Goal: Task Accomplishment & Management: Manage account settings

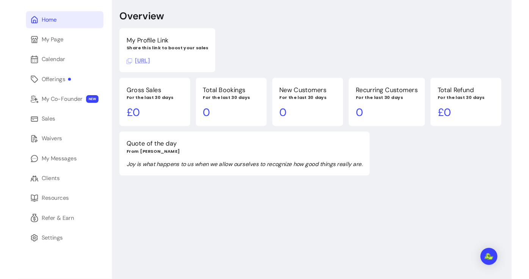
scroll to position [36, 0]
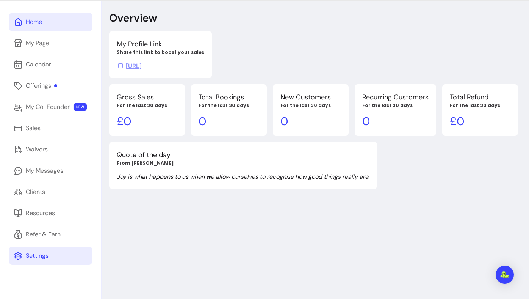
click at [50, 261] on link "Settings" at bounding box center [50, 255] width 83 height 18
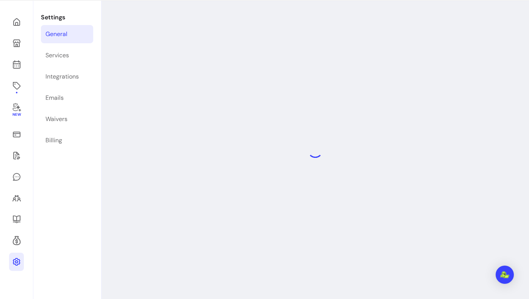
select select "**********"
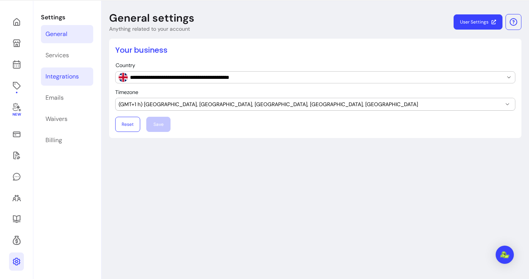
click at [66, 79] on div "Integrations" at bounding box center [62, 76] width 33 height 9
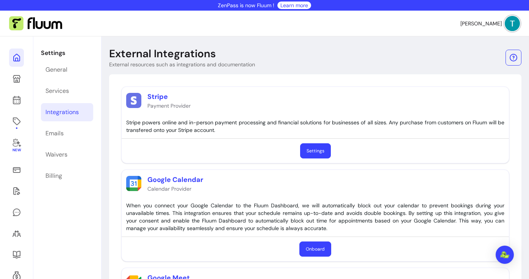
click at [16, 55] on icon at bounding box center [77, 48] width 129 height 108
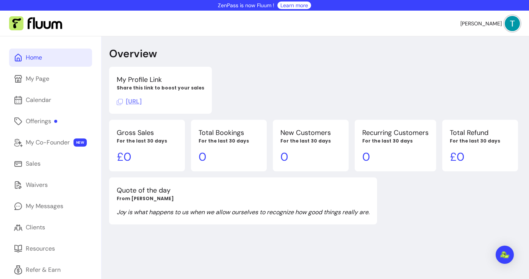
click at [305, 82] on div "My Profile Link Share this link to boost your sales https://fluum.ai/essentiall…" at bounding box center [313, 90] width 409 height 47
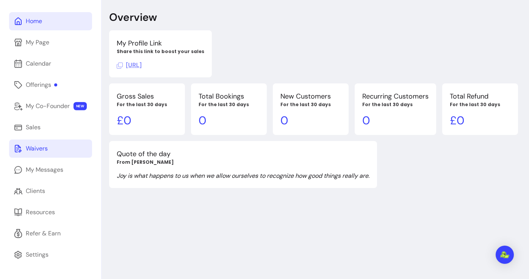
scroll to position [36, 0]
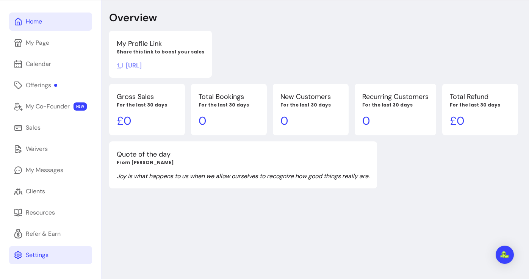
click at [47, 257] on div "Settings" at bounding box center [37, 255] width 23 height 9
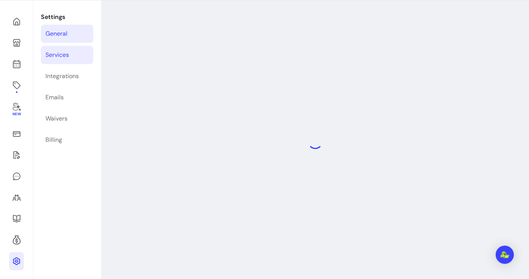
select select "**********"
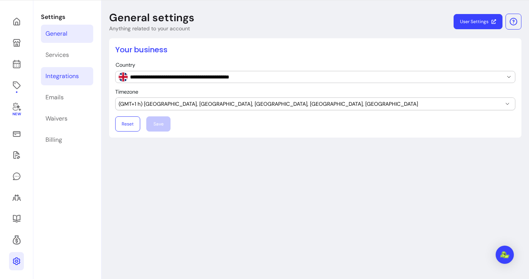
click at [73, 80] on div "Integrations" at bounding box center [62, 76] width 33 height 9
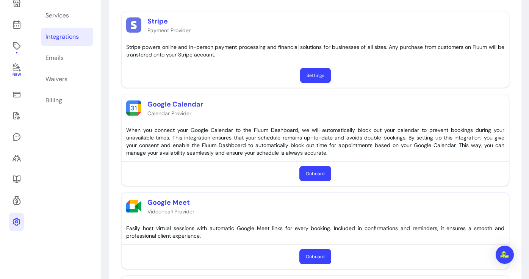
scroll to position [69, 0]
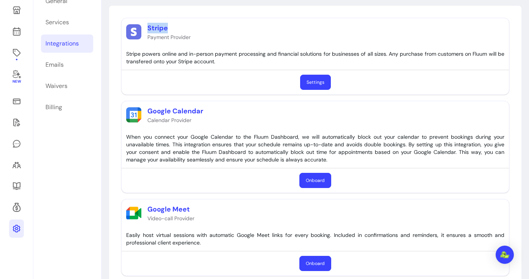
drag, startPoint x: 147, startPoint y: 28, endPoint x: 172, endPoint y: 28, distance: 25.0
click at [172, 28] on p "Stripe" at bounding box center [169, 28] width 43 height 11
click at [196, 31] on div "Stripe Payment Provider" at bounding box center [316, 31] width 388 height 27
click at [308, 86] on link "Settings" at bounding box center [315, 82] width 31 height 15
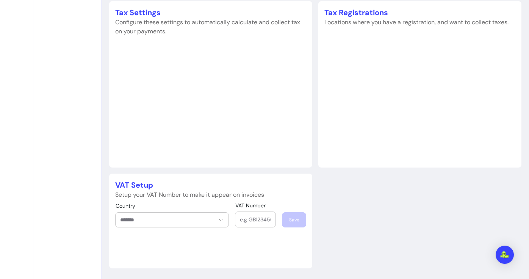
scroll to position [352, 0]
drag, startPoint x: 117, startPoint y: 185, endPoint x: 167, endPoint y: 185, distance: 50.1
click at [167, 185] on p "VAT Setup" at bounding box center [210, 185] width 191 height 11
click at [180, 200] on div "VAT Setup Setup your VAT Number to make it appear on invoices Country VAT Numbe…" at bounding box center [210, 221] width 203 height 95
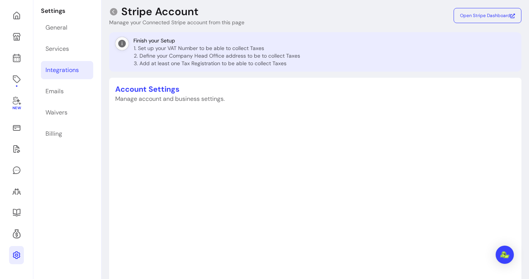
click at [85, 73] on link "Integrations" at bounding box center [67, 70] width 52 height 18
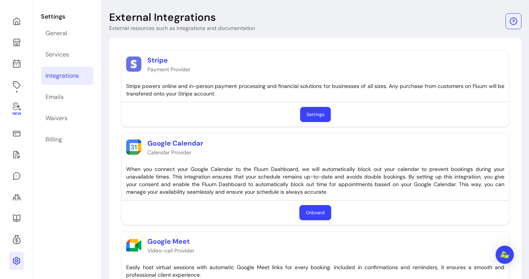
scroll to position [95, 0]
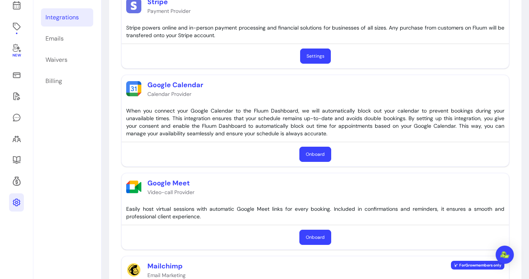
click at [316, 160] on button "Onboard" at bounding box center [316, 154] width 32 height 15
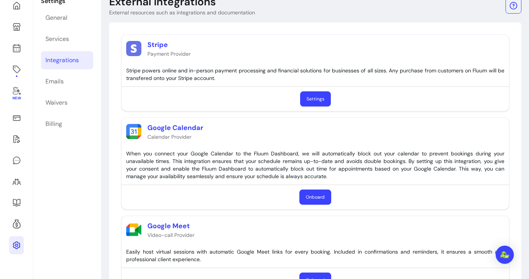
scroll to position [45, 0]
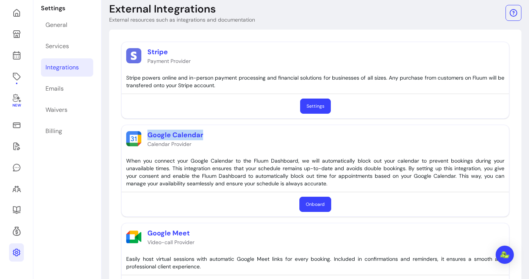
drag, startPoint x: 145, startPoint y: 137, endPoint x: 221, endPoint y: 137, distance: 75.8
click at [221, 137] on div "Google Calendar Calendar Provider" at bounding box center [316, 138] width 388 height 27
click at [177, 221] on div "Stripe Payment Provider Stripe powers online and in-person payment processing a…" at bounding box center [315, 223] width 400 height 375
click at [296, 121] on div "Stripe Payment Provider Stripe powers online and in-person payment processing a…" at bounding box center [315, 223] width 400 height 375
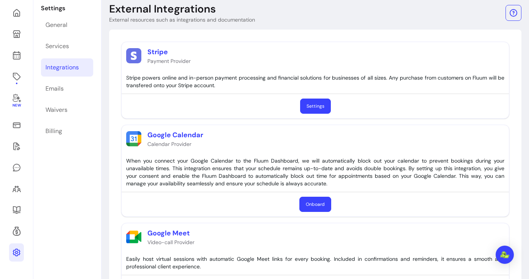
click at [407, 9] on header "External Integrations External resources such as integrations and documentation" at bounding box center [315, 12] width 413 height 21
click at [14, 53] on icon at bounding box center [16, 55] width 9 height 9
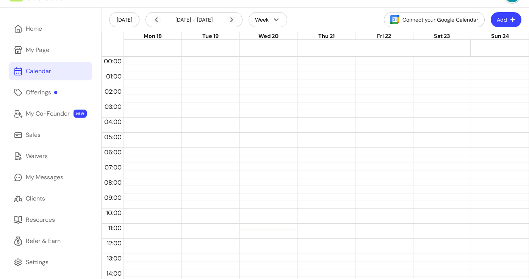
scroll to position [31, 0]
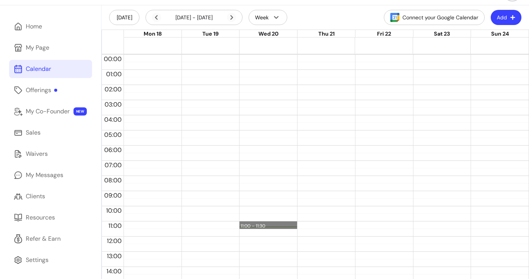
drag, startPoint x: 274, startPoint y: 223, endPoint x: 274, endPoint y: 228, distance: 5.7
click at [279, 224] on div "11:00 – 11:30" at bounding box center [266, 225] width 50 height 7
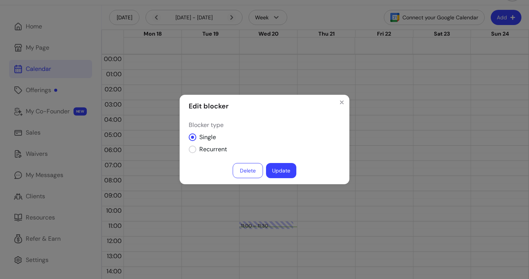
click at [279, 171] on button "Update" at bounding box center [281, 170] width 30 height 15
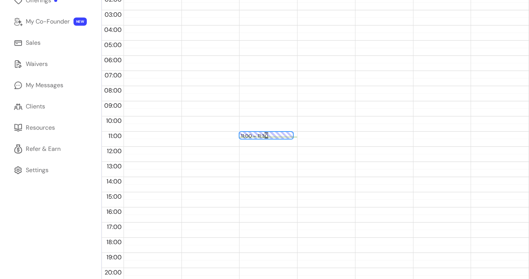
scroll to position [115, 0]
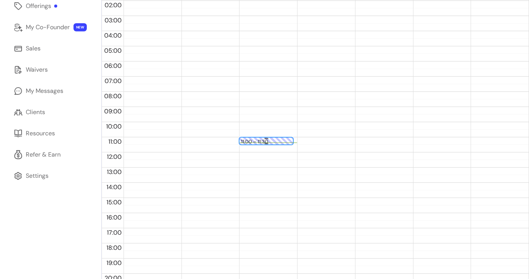
click at [283, 142] on div "11:00 – 11:30" at bounding box center [266, 141] width 50 height 7
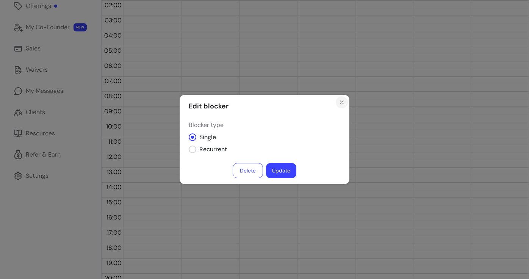
click at [338, 104] on button "Close" at bounding box center [342, 102] width 12 height 12
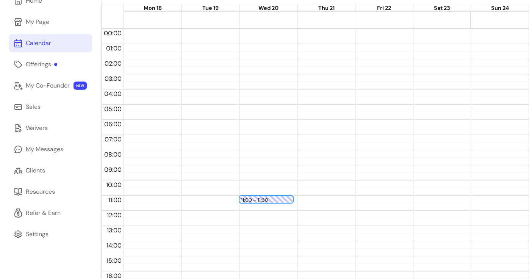
scroll to position [31, 0]
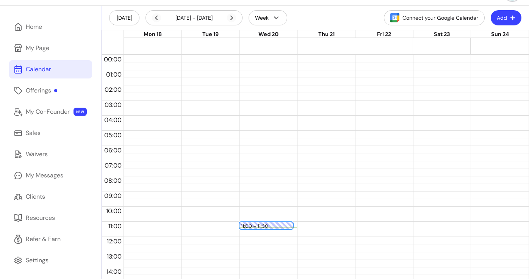
click at [503, 19] on button "Add" at bounding box center [506, 17] width 31 height 15
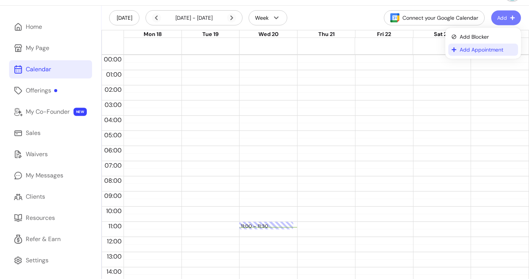
click at [492, 46] on span "Add Appointment" at bounding box center [487, 50] width 55 height 8
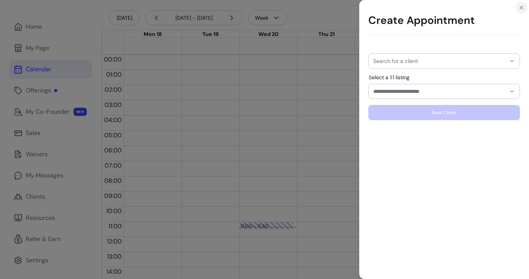
click at [521, 8] on icon "Close" at bounding box center [522, 8] width 6 height 6
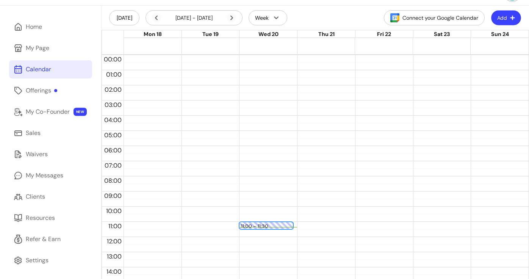
click at [515, 20] on icon "button" at bounding box center [512, 17] width 5 height 5
click at [315, 22] on header "Today 18 Aug - 24 Aug, 2025 Week Connect your Google Calendar Add" at bounding box center [316, 18] width 428 height 24
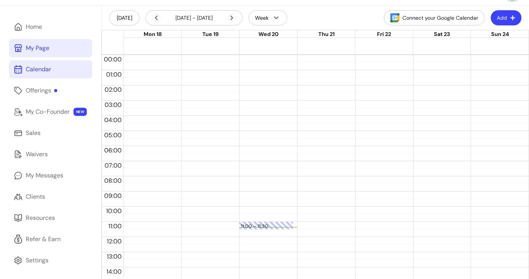
click at [56, 50] on link "My Page" at bounding box center [50, 48] width 83 height 18
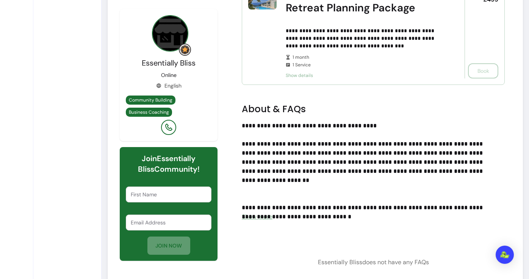
scroll to position [311, 0]
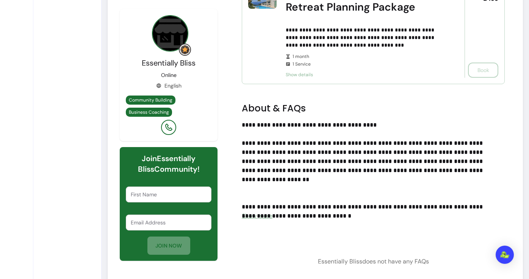
click at [384, 41] on p "**********" at bounding box center [365, 34] width 158 height 30
click at [352, 112] on h2 "About & FAQs" at bounding box center [373, 108] width 263 height 12
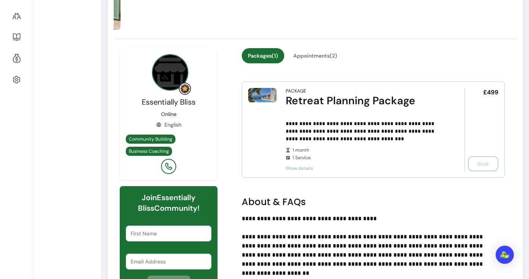
scroll to position [208, 0]
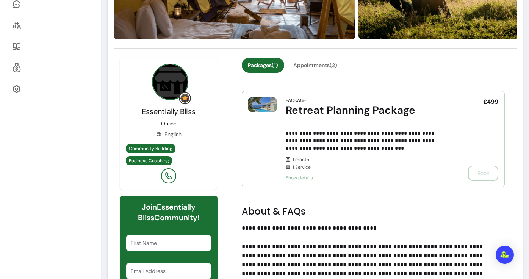
click at [322, 73] on div "Packages ( 1 ) Appointments ( 2 )" at bounding box center [373, 70] width 263 height 24
click at [324, 70] on button "Appointments ( 2 )" at bounding box center [315, 65] width 56 height 15
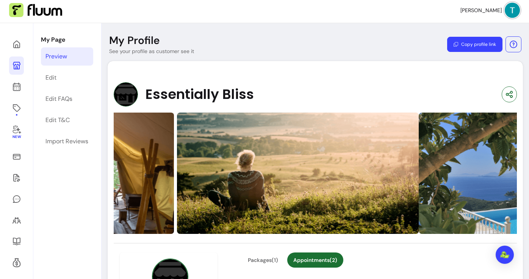
scroll to position [0, 0]
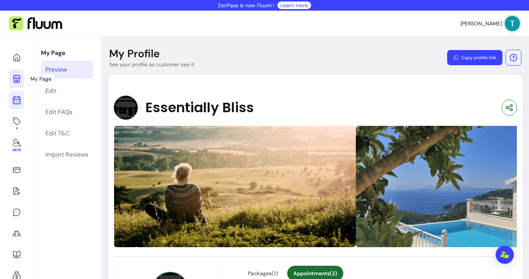
click at [20, 99] on icon at bounding box center [16, 70] width 129 height 108
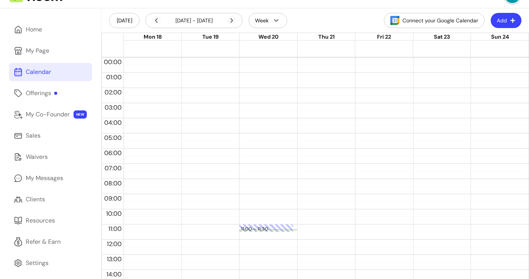
scroll to position [29, 0]
click at [506, 13] on button "Add" at bounding box center [506, 19] width 31 height 15
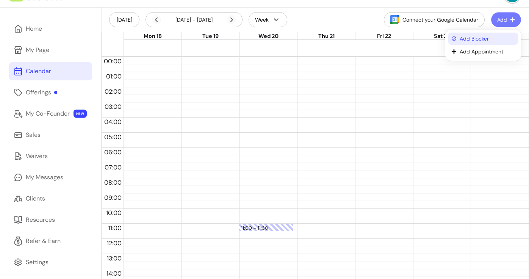
click at [491, 33] on li "Add Blocker" at bounding box center [484, 39] width 70 height 12
select select "*********"
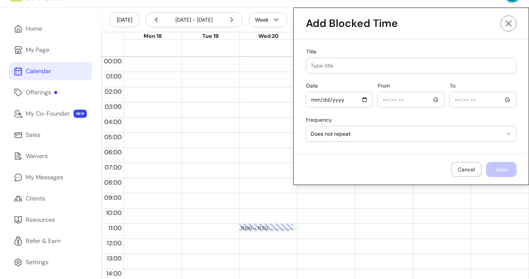
click at [350, 66] on input "Title" at bounding box center [411, 66] width 201 height 8
type input "Week Off"
click at [367, 99] on input "Date" at bounding box center [339, 100] width 57 height 8
type input "2025-08-18"
click at [383, 97] on input "From" at bounding box center [411, 100] width 57 height 8
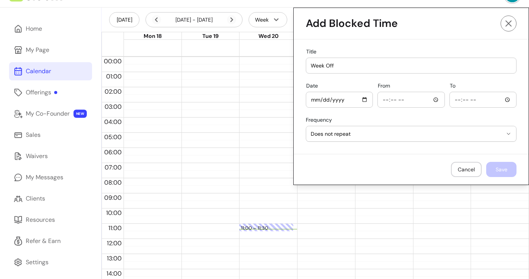
click at [416, 141] on button "Does not repeat" at bounding box center [411, 133] width 210 height 15
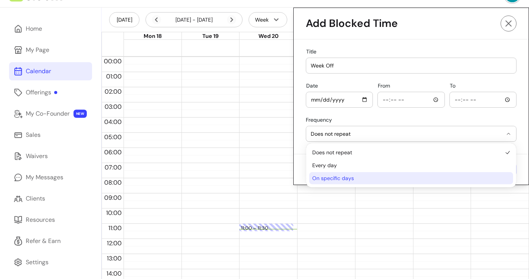
click at [399, 180] on span "On specific days" at bounding box center [407, 178] width 190 height 8
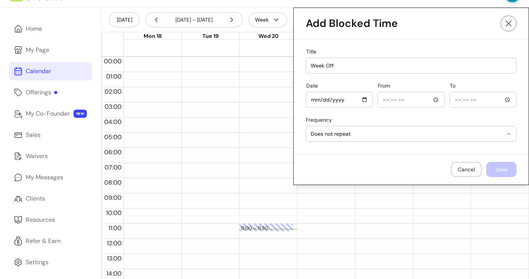
select select "**********"
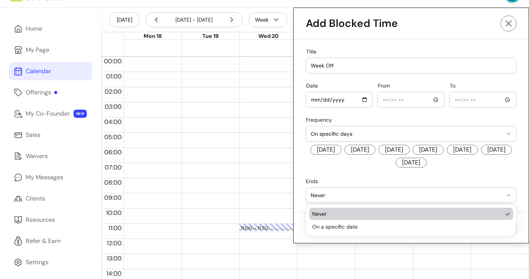
click at [389, 198] on span "Never" at bounding box center [407, 196] width 192 height 8
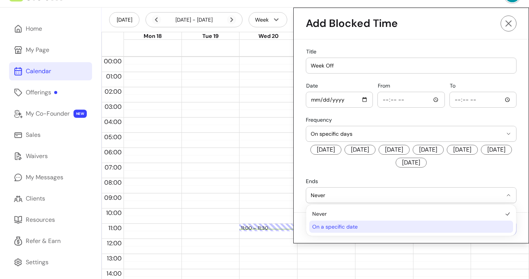
click at [381, 228] on span "On a specific date" at bounding box center [407, 227] width 190 height 8
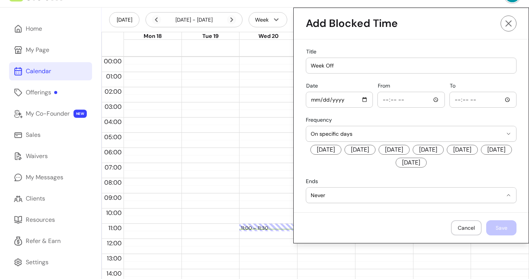
select select "**********"
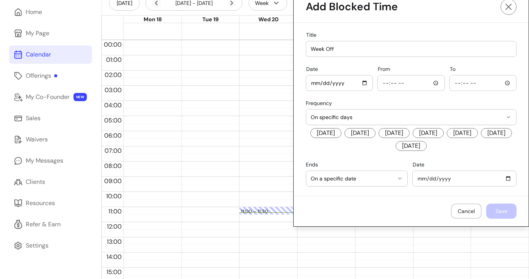
click at [326, 136] on span "Monday" at bounding box center [326, 133] width 31 height 10
click at [365, 139] on div "Monday Tuesday Wednesday Thursday Friday Saturday Sunday" at bounding box center [411, 140] width 211 height 24
click at [372, 134] on span "Tuesday" at bounding box center [360, 133] width 31 height 10
click at [401, 133] on span "Wednesday" at bounding box center [394, 133] width 31 height 10
click at [436, 133] on div "Monday Tuesday Wednesday Thursday Friday Saturday Sunday" at bounding box center [411, 140] width 211 height 24
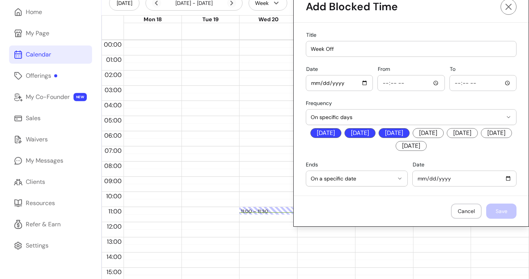
click at [444, 133] on span "Thursday" at bounding box center [428, 133] width 31 height 10
click at [478, 133] on span "Friday" at bounding box center [462, 133] width 31 height 10
click at [389, 152] on div "Monday Tuesday Wednesday Thursday Friday Saturday Sunday" at bounding box center [411, 140] width 211 height 24
click at [481, 138] on span "Saturday" at bounding box center [496, 133] width 31 height 10
click at [419, 146] on span "Sunday" at bounding box center [411, 146] width 31 height 10
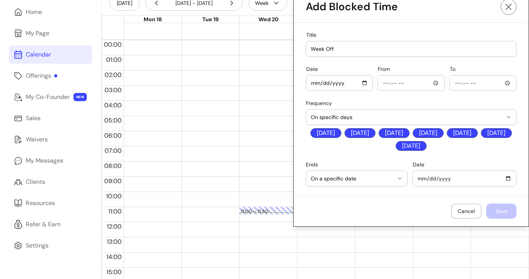
click at [385, 82] on input "From" at bounding box center [411, 83] width 57 height 8
type input "00:00"
click at [458, 84] on input "To" at bounding box center [483, 83] width 57 height 8
type input "23:59"
click at [356, 178] on span "On a specific date" at bounding box center [352, 179] width 83 height 8
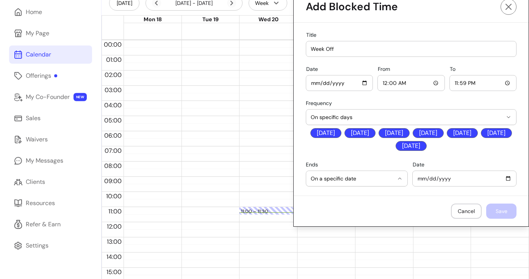
click at [452, 181] on input "Date" at bounding box center [465, 178] width 94 height 8
click at [512, 179] on input "Date" at bounding box center [465, 178] width 94 height 8
type input "2025-08-24"
click at [502, 206] on button "Save" at bounding box center [502, 211] width 30 height 15
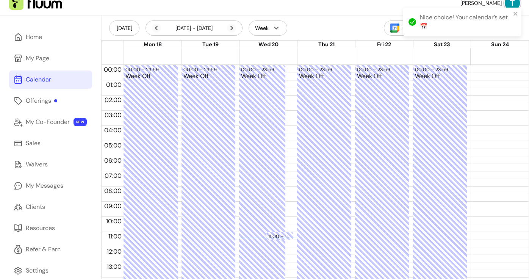
scroll to position [24, 0]
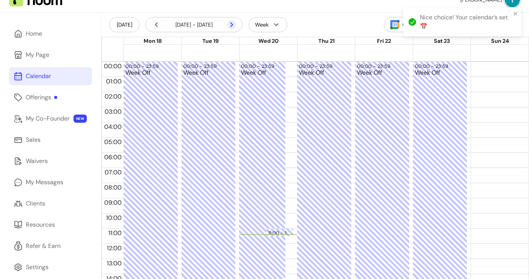
click at [235, 24] on icon at bounding box center [231, 24] width 9 height 9
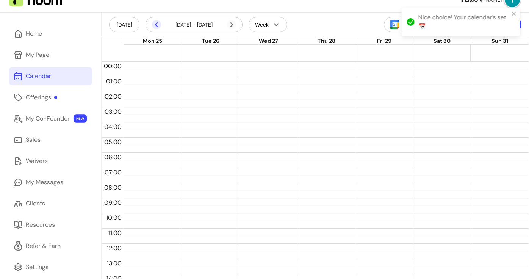
click at [157, 25] on icon at bounding box center [156, 24] width 9 height 9
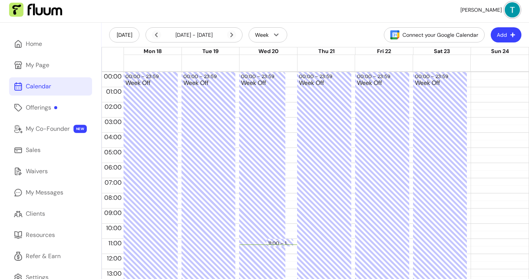
scroll to position [0, 0]
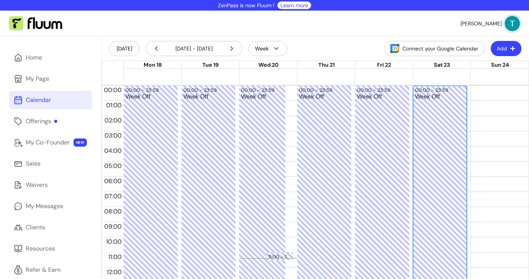
click at [454, 99] on div "Week Off" at bounding box center [440, 271] width 50 height 355
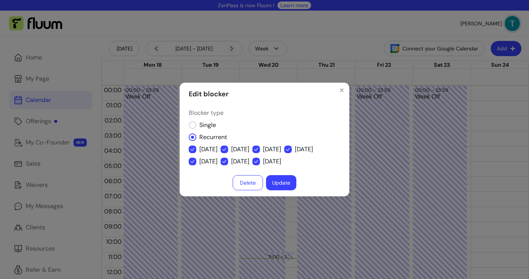
click at [286, 185] on button "Update" at bounding box center [281, 182] width 30 height 15
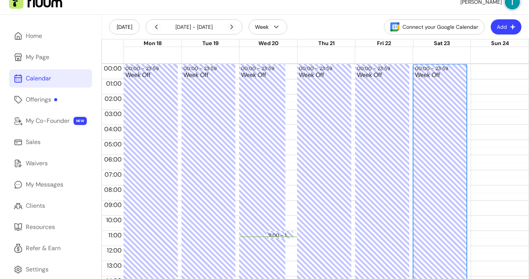
scroll to position [29, 0]
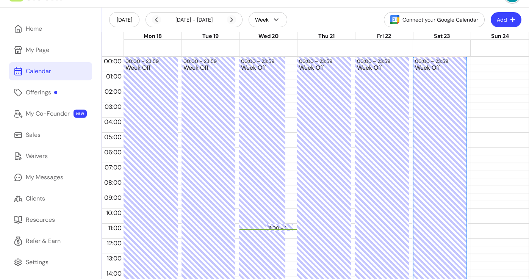
click at [437, 114] on div "Week Off" at bounding box center [440, 242] width 50 height 355
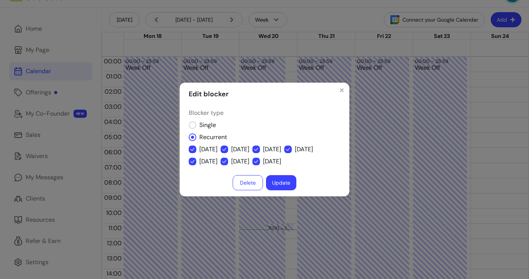
click at [281, 182] on button "Update" at bounding box center [281, 182] width 30 height 15
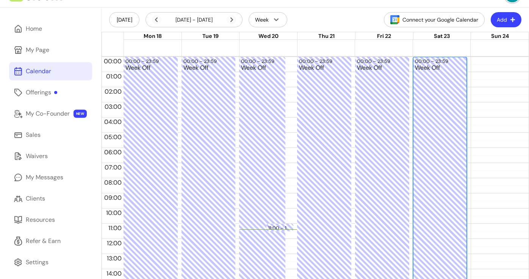
click at [495, 22] on button "Add" at bounding box center [506, 19] width 31 height 15
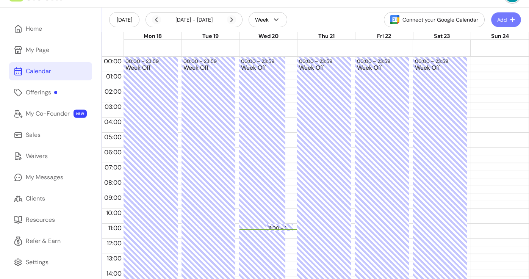
click at [415, 83] on div "Week Off" at bounding box center [440, 242] width 50 height 355
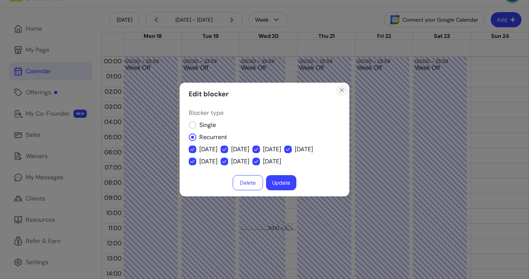
click at [344, 90] on icon "Close" at bounding box center [342, 90] width 6 height 6
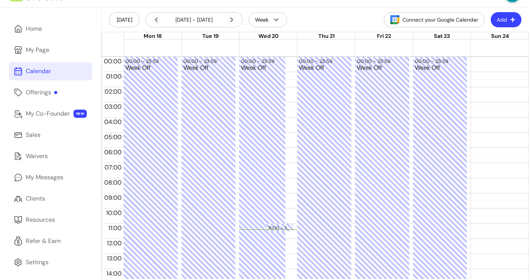
click at [498, 60] on div at bounding box center [498, 239] width 54 height 364
click at [262, 16] on button "Week" at bounding box center [268, 19] width 39 height 15
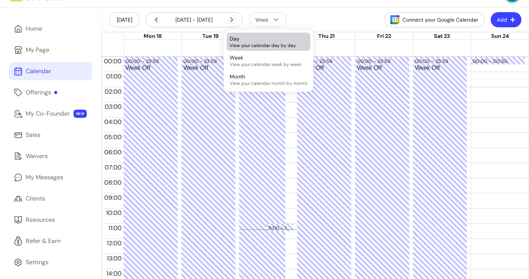
click at [269, 44] on span "View your calendar day by day" at bounding box center [269, 45] width 78 height 6
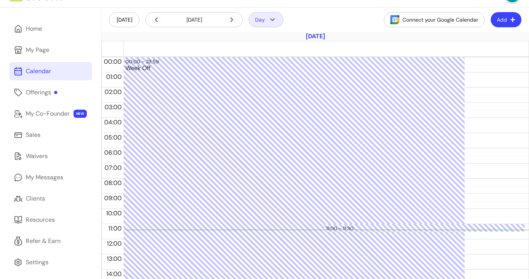
click at [270, 17] on icon "button" at bounding box center [272, 19] width 9 height 9
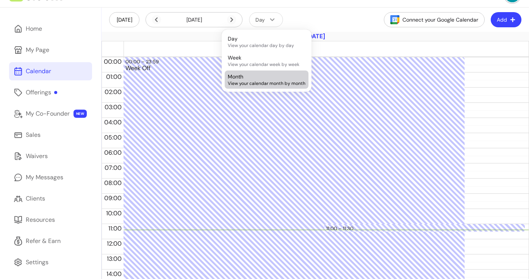
click at [267, 79] on div "Month View your calendar month by month" at bounding box center [267, 80] width 78 height 14
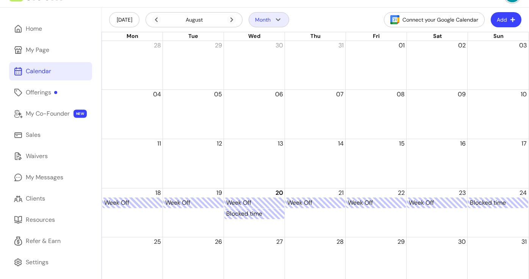
click at [278, 23] on icon "button" at bounding box center [278, 19] width 9 height 9
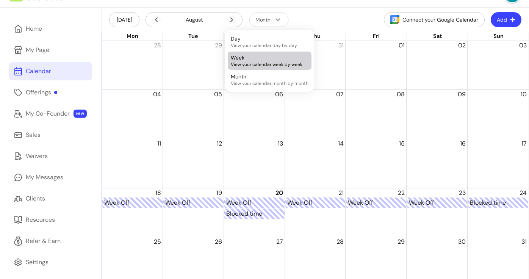
click at [277, 58] on div "Week View your calendar week by week" at bounding box center [270, 61] width 78 height 14
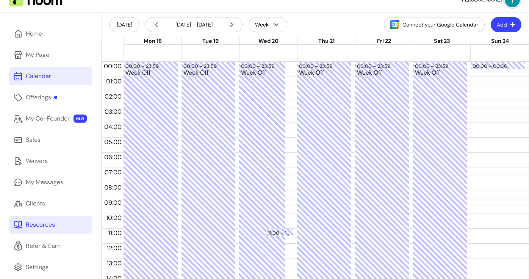
scroll to position [22, 0]
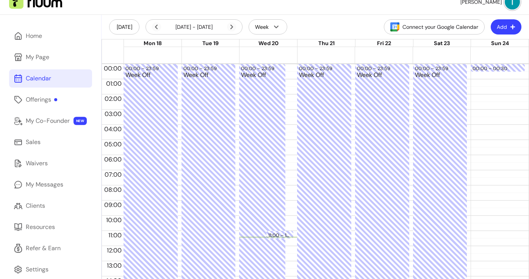
click at [254, 5] on nav "Louise B." at bounding box center [264, 2] width 529 height 26
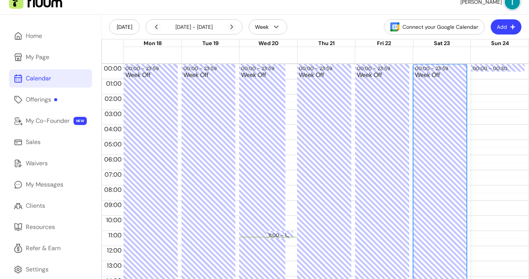
click at [438, 151] on div "Week Off" at bounding box center [440, 249] width 50 height 355
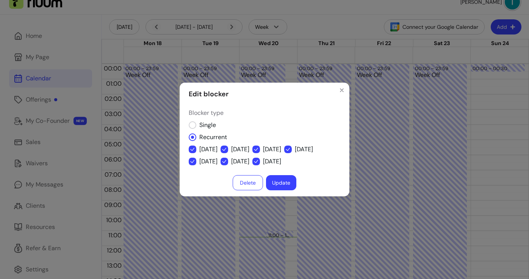
click at [248, 184] on button "Delete" at bounding box center [248, 182] width 30 height 15
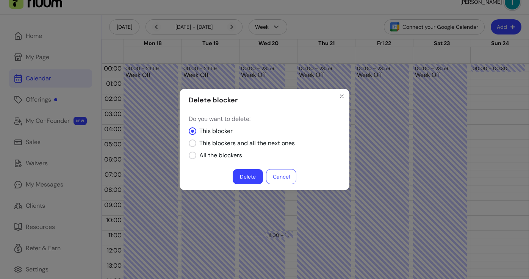
click at [281, 180] on button "Cancel" at bounding box center [281, 176] width 30 height 15
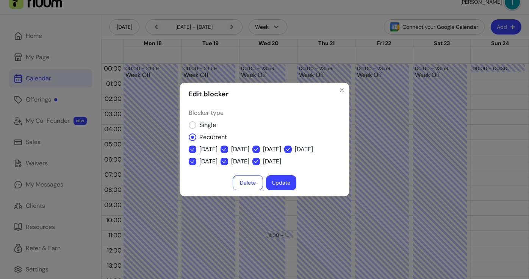
click at [237, 73] on div "Edit blocker Blocker type Single Recurrent Monday Tuesday Wednesday Thursday Fr…" at bounding box center [264, 139] width 529 height 279
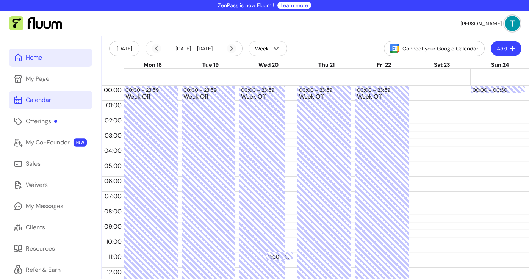
scroll to position [1, 0]
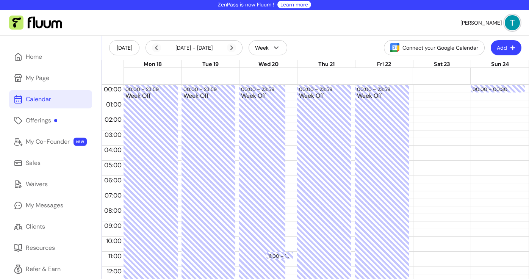
click at [107, 25] on nav "Louise B." at bounding box center [264, 23] width 529 height 26
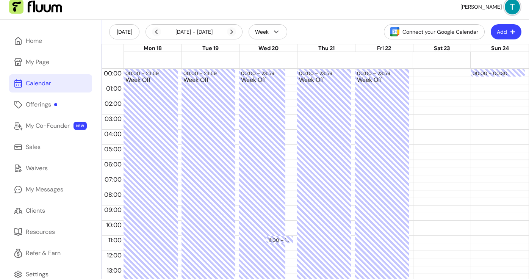
scroll to position [18, 0]
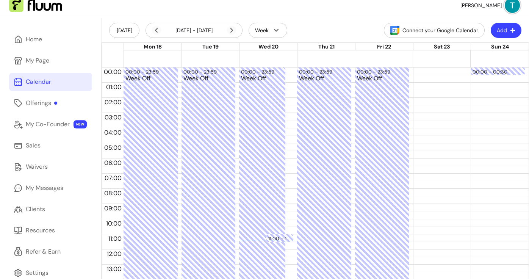
click at [265, 9] on nav "Louise B." at bounding box center [264, 5] width 529 height 26
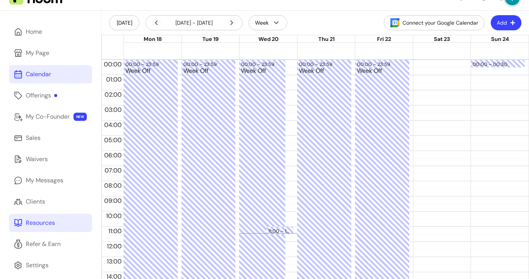
scroll to position [26, 0]
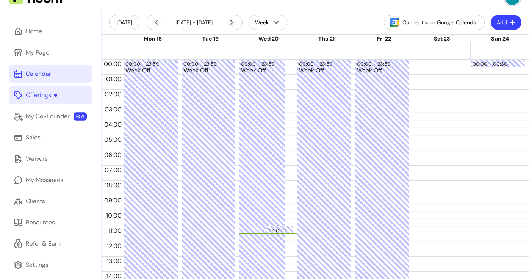
click at [64, 95] on link "Offerings" at bounding box center [50, 95] width 83 height 18
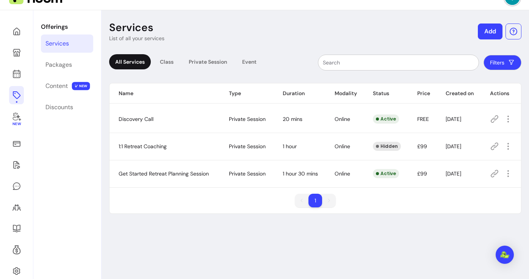
click at [466, 32] on header "Services List of all your services Add" at bounding box center [315, 31] width 413 height 21
click at [492, 30] on button "Add" at bounding box center [490, 32] width 25 height 16
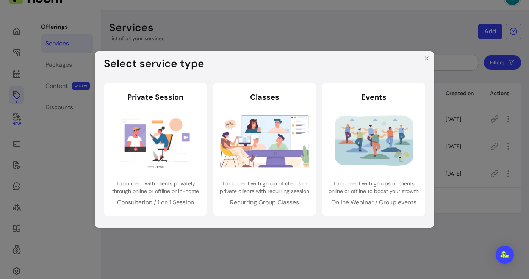
click at [210, 33] on div "Select service type Private Session Private Session To connect with clients pri…" at bounding box center [264, 139] width 529 height 279
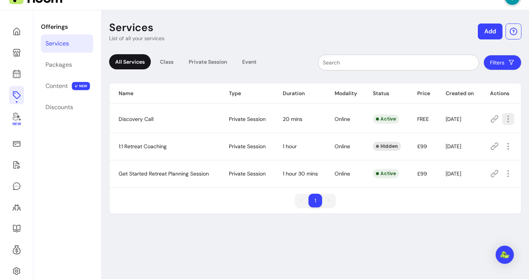
click at [509, 121] on icon "button" at bounding box center [508, 119] width 9 height 9
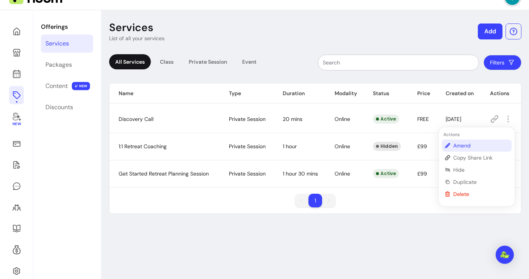
click at [487, 147] on span "Amend" at bounding box center [481, 146] width 55 height 8
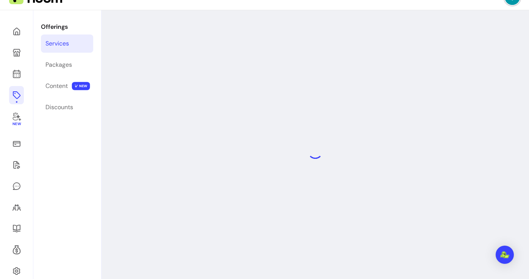
select select "**"
select select "***"
select select "******"
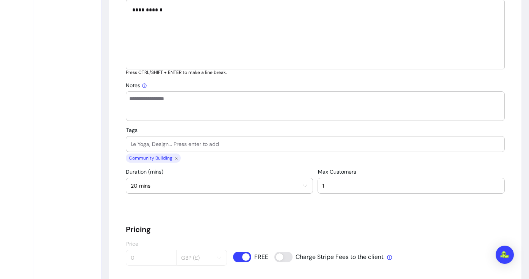
scroll to position [369, 0]
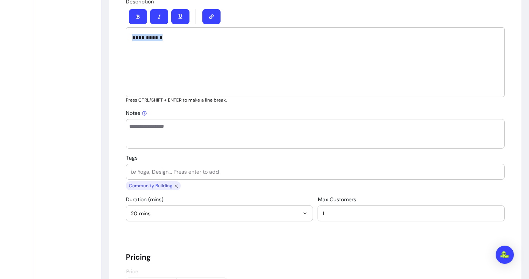
drag, startPoint x: 166, startPoint y: 47, endPoint x: 132, endPoint y: 39, distance: 35.1
click at [132, 39] on div "**********" at bounding box center [315, 62] width 379 height 70
click at [152, 60] on div "**********" at bounding box center [315, 62] width 379 height 70
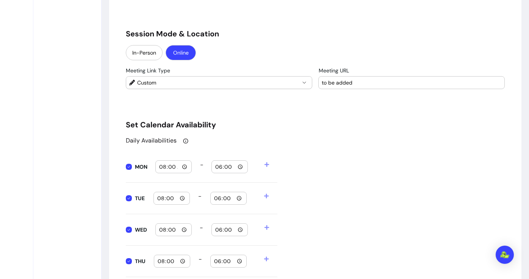
scroll to position [746, 0]
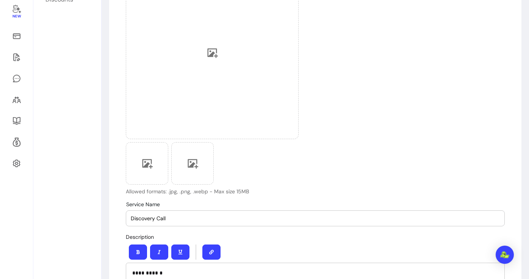
scroll to position [0, 0]
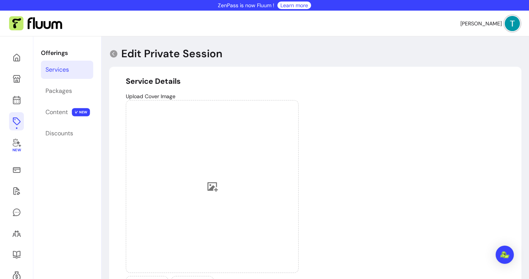
click at [22, 122] on link at bounding box center [16, 121] width 15 height 18
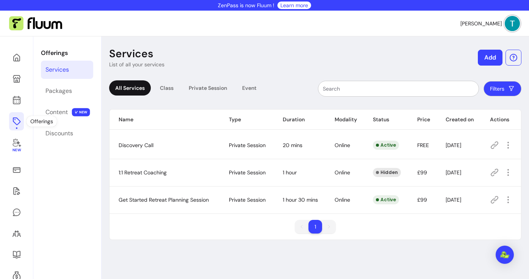
click at [77, 71] on link "Services" at bounding box center [67, 70] width 52 height 18
click at [508, 146] on icon "button" at bounding box center [508, 145] width 9 height 9
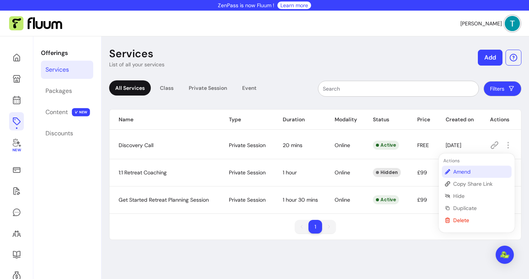
click at [495, 175] on span "Amend" at bounding box center [481, 172] width 55 height 8
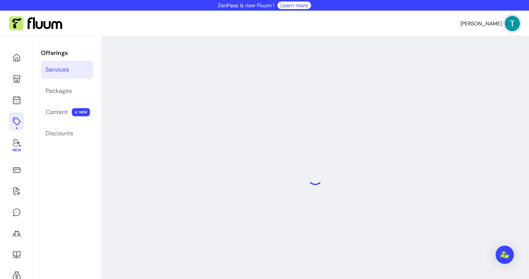
select select "**"
select select "***"
select select "******"
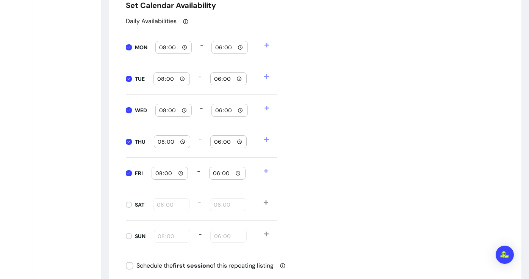
scroll to position [784, 0]
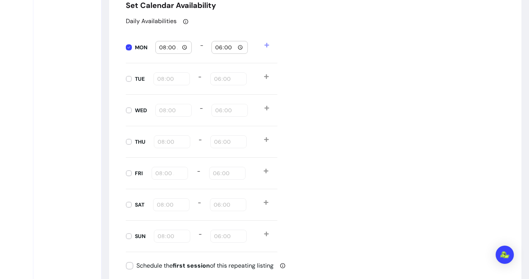
click at [269, 46] on icon at bounding box center [266, 44] width 5 height 5
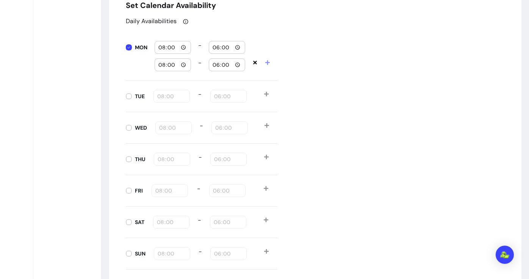
click at [215, 50] on input "18:00" at bounding box center [227, 47] width 30 height 8
type input "10:00"
click at [161, 63] on input "08:00" at bounding box center [173, 65] width 30 height 8
type input "14:00"
click at [215, 64] on input "18:00" at bounding box center [227, 65] width 30 height 8
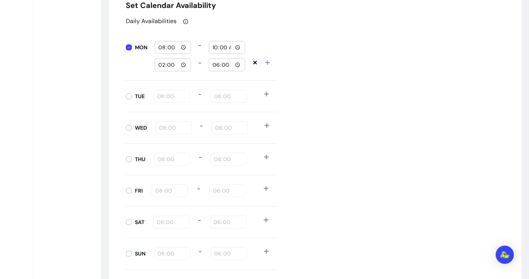
click at [352, 69] on div "Daily Availabilities MON 08:00 - 10:00 14:00 - 18:00 TUE 08:00 - 18:00 WED 08:0…" at bounding box center [315, 143] width 379 height 253
click at [319, 52] on div "Daily Availabilities MON 08:00 - 10:00 14:00 - 18:00 TUE 08:00 - 18:00 WED 08:0…" at bounding box center [315, 143] width 379 height 253
click at [333, 80] on div "Daily Availabilities MON 08:00 - 10:00 14:00 - 18:00 TUE 08:00 - 18:00 WED 08:0…" at bounding box center [315, 143] width 379 height 253
click at [327, 58] on div "Daily Availabilities MON 08:00 - 10:00 14:00 - 18:00 TUE 08:00 - 18:00 WED 08:0…" at bounding box center [315, 143] width 379 height 253
click at [305, 67] on div "Daily Availabilities MON 08:00 - 10:00 14:00 - 18:00 TUE 08:00 - 18:00 WED 08:0…" at bounding box center [315, 143] width 379 height 253
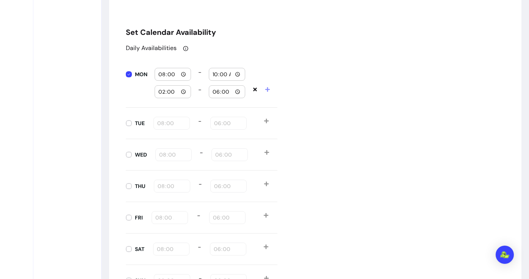
scroll to position [758, 0]
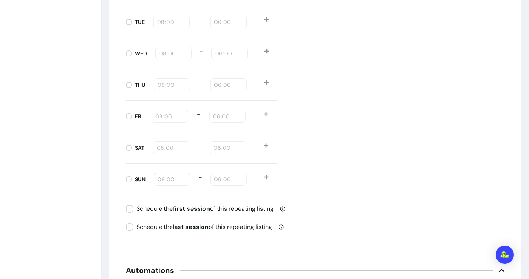
click at [316, 64] on div "Daily Availabilities MON 08:00 - 10:00 14:00 - 18:00 TUE 08:00 - 18:00 WED 08:0…" at bounding box center [315, 68] width 379 height 253
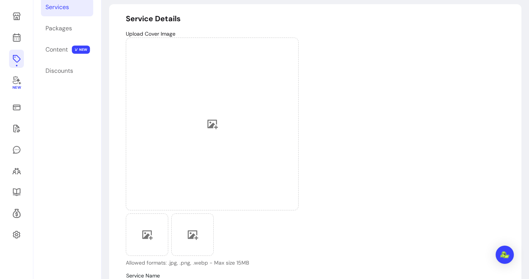
click at [73, 11] on link "Services" at bounding box center [67, 7] width 52 height 18
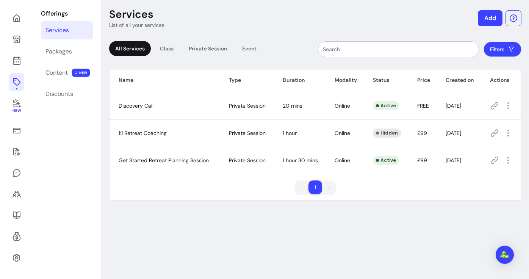
scroll to position [36, 0]
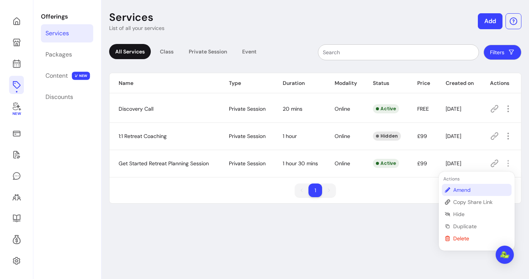
click at [480, 190] on span "Amend" at bounding box center [481, 190] width 55 height 8
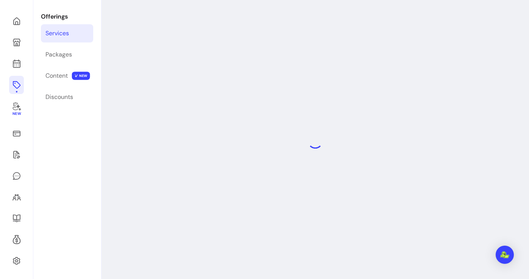
select select "**"
select select "***"
select select "******"
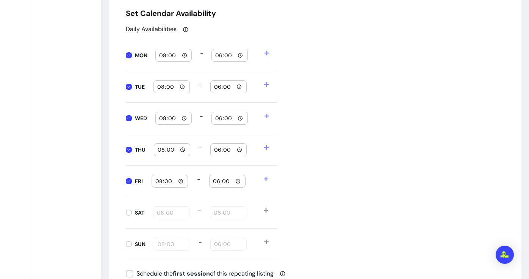
scroll to position [770, 0]
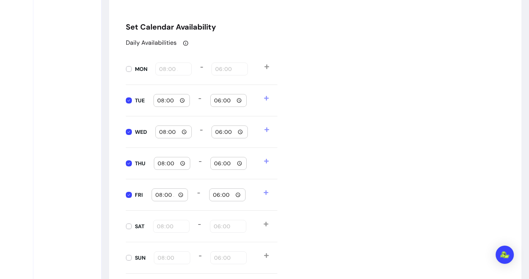
click at [362, 156] on div "Daily Availabilities MON 08:00 - 18:00 TUE 08:00 - 18:00 WED 08:00 - 18:00 THU …" at bounding box center [315, 155] width 379 height 235
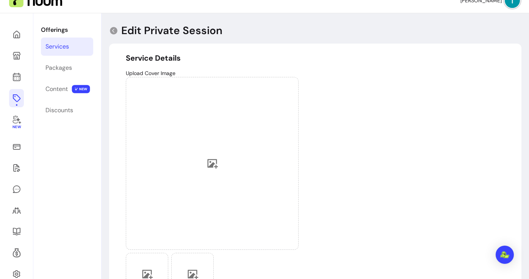
scroll to position [23, 0]
click at [80, 51] on link "Services" at bounding box center [67, 47] width 52 height 18
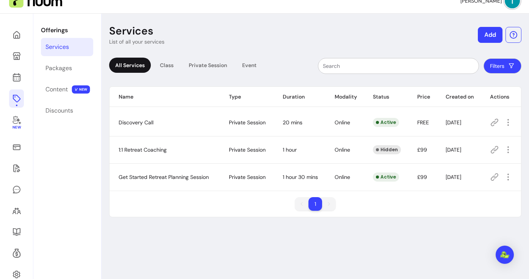
click at [58, 135] on div "Offerings Services Packages Content NEW Discounts" at bounding box center [67, 155] width 68 height 282
click at [66, 94] on link "Content NEW" at bounding box center [67, 89] width 52 height 18
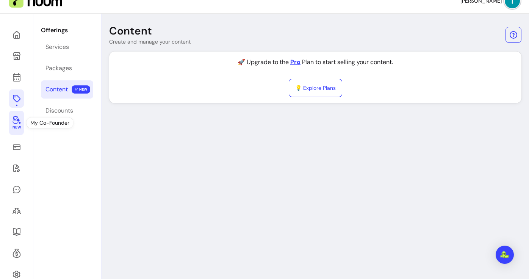
click at [18, 122] on icon at bounding box center [17, 120] width 8 height 9
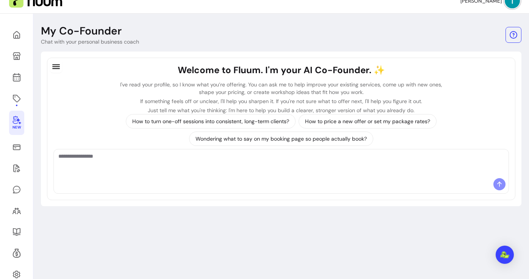
click at [271, 171] on textarea "Ask me anything..." at bounding box center [281, 163] width 446 height 23
click at [297, 168] on textarea "Ask me anything..." at bounding box center [281, 163] width 446 height 23
click at [317, 227] on div "My Co-Founder Chat with your personal business coach Welcome to Fluum. I'm your…" at bounding box center [281, 155] width 496 height 282
click at [20, 171] on icon at bounding box center [16, 168] width 9 height 9
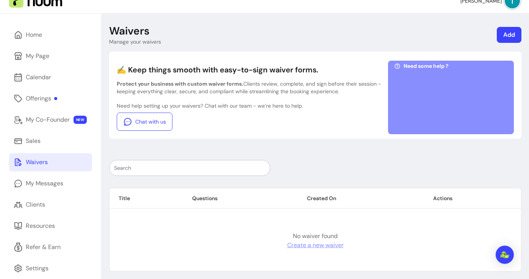
click at [340, 154] on div "✍️ Keep things smooth with easy-to-sign waiver forms. Protect your business wit…" at bounding box center [315, 162] width 413 height 220
click at [460, 24] on header "Waivers Manage your waivers Add" at bounding box center [315, 34] width 413 height 21
click at [501, 30] on link "Add" at bounding box center [509, 35] width 25 height 16
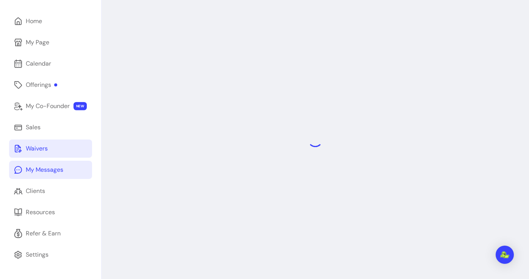
select select "*"
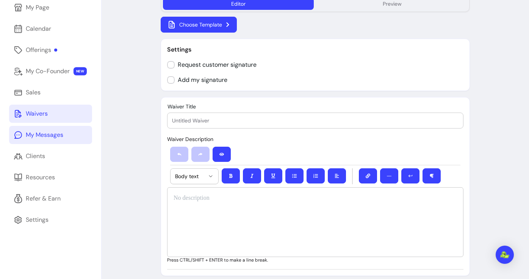
scroll to position [72, 0]
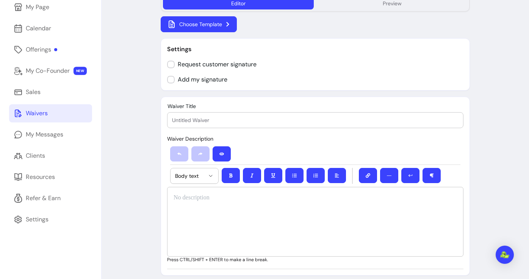
click at [76, 261] on div "Home My Page Calendar Offerings My Co-Founder NEW Sales Waivers My Messages Cli…" at bounding box center [50, 163] width 101 height 397
click at [61, 199] on link "Refer & Earn" at bounding box center [50, 198] width 83 height 18
click at [112, 251] on div "New Waiver Editor Preview Choose Template Settings Request customer signature A…" at bounding box center [316, 163] width 428 height 397
click at [56, 223] on link "Settings" at bounding box center [50, 219] width 83 height 18
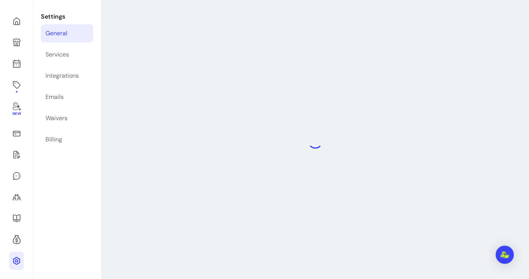
select select "**********"
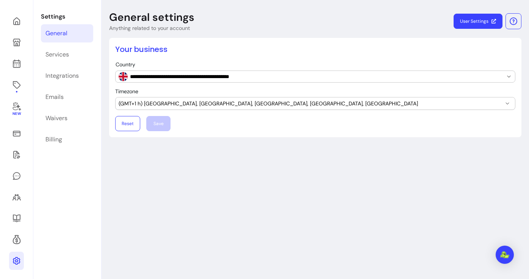
click at [70, 199] on div "Settings General Services Integrations Emails Waivers Billing" at bounding box center [67, 141] width 68 height 282
click at [85, 166] on div "Settings General Services Integrations Emails Waivers Billing" at bounding box center [67, 141] width 68 height 282
click at [76, 120] on link "Waivers" at bounding box center [67, 118] width 52 height 18
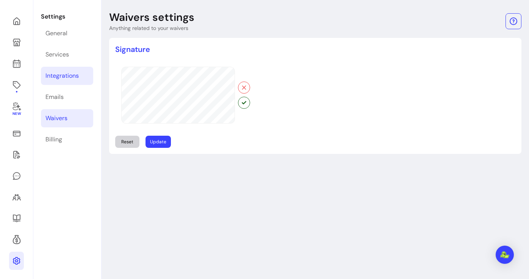
click at [77, 76] on div "Integrations" at bounding box center [62, 75] width 33 height 9
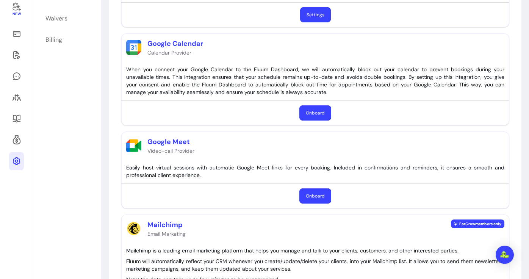
scroll to position [137, 0]
click at [195, 126] on div "Stripe Payment Provider Stripe powers online and in-person payment processing a…" at bounding box center [315, 131] width 400 height 375
click at [203, 129] on div "Stripe Payment Provider Stripe powers online and in-person payment processing a…" at bounding box center [315, 131] width 400 height 375
click at [267, 138] on div "Google Meet Video-call Provider" at bounding box center [316, 145] width 388 height 27
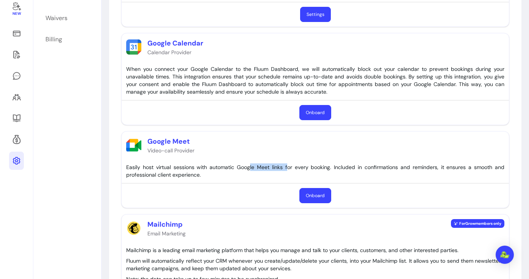
drag, startPoint x: 251, startPoint y: 165, endPoint x: 289, endPoint y: 166, distance: 37.2
click at [289, 166] on div "Easily host virtual sessions with automatic Google Meet links for every booking…" at bounding box center [315, 170] width 378 height 15
click at [248, 171] on div "Easily host virtual sessions with automatic Google Meet links for every booking…" at bounding box center [315, 170] width 378 height 15
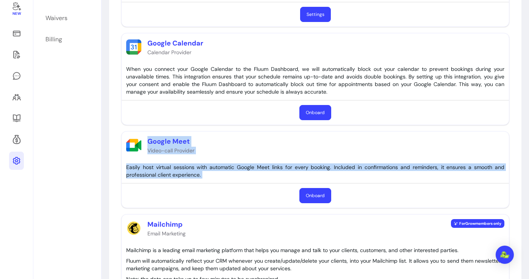
drag, startPoint x: 149, startPoint y: 139, endPoint x: 326, endPoint y: 184, distance: 182.7
click at [326, 184] on div "Google Meet Video-call Provider Easily host virtual sessions with automatic Goo…" at bounding box center [315, 169] width 388 height 77
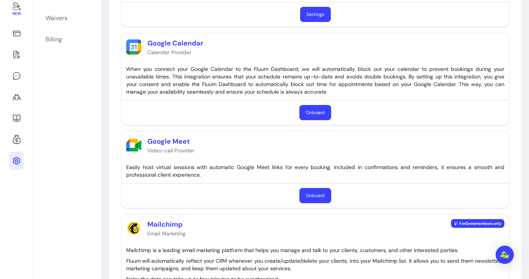
click at [364, 176] on div "Easily host virtual sessions with automatic Google Meet links for every booking…" at bounding box center [315, 170] width 378 height 15
click at [200, 146] on div "Google Meet Video-call Provider" at bounding box center [316, 145] width 388 height 27
drag, startPoint x: 153, startPoint y: 146, endPoint x: 240, endPoint y: 146, distance: 86.8
click at [243, 146] on div "Google Meet Video-call Provider" at bounding box center [316, 145] width 388 height 27
click at [240, 146] on div "Google Meet Video-call Provider" at bounding box center [316, 145] width 388 height 27
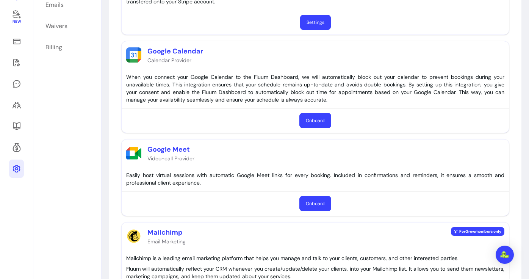
scroll to position [169, 0]
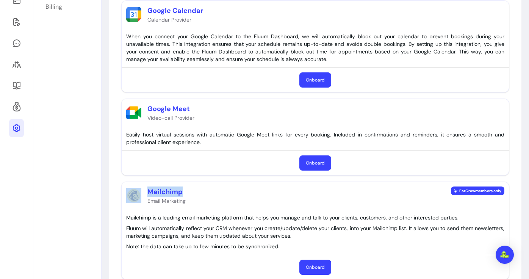
drag, startPoint x: 186, startPoint y: 193, endPoint x: 142, endPoint y: 193, distance: 43.6
click at [142, 193] on div "Mailchimp Email Marketing" at bounding box center [156, 196] width 60 height 18
click at [192, 191] on div "Mailchimp Email Marketing For Grow members only" at bounding box center [316, 195] width 388 height 27
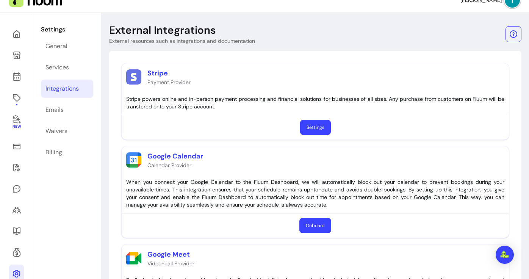
scroll to position [24, 0]
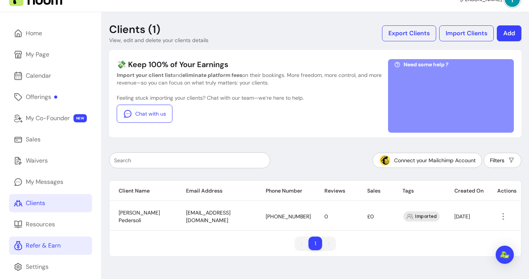
scroll to position [36, 0]
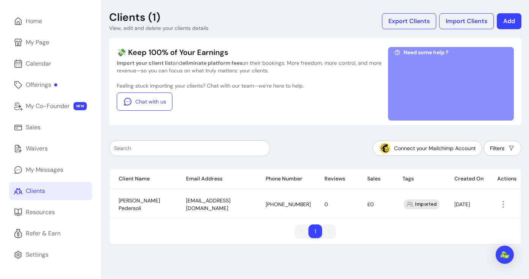
click at [354, 146] on div "Connect your Mailchimp Account Filters" at bounding box center [315, 148] width 413 height 16
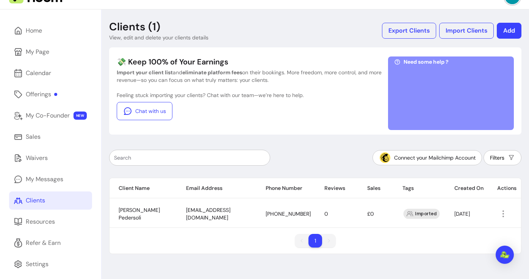
click at [358, 145] on div "Connect your Mailchimp Account Filters Client Name Email Address Phone Number R…" at bounding box center [315, 199] width 413 height 110
click at [336, 141] on div "Clients (1) View, edit and delete your clients details Export Clients Import Cl…" at bounding box center [316, 148] width 428 height 279
click at [341, 141] on div "Clients (1) View, edit and delete your clients details Export Clients Import Cl…" at bounding box center [316, 148] width 428 height 279
click at [65, 50] on link "My Page" at bounding box center [50, 52] width 83 height 18
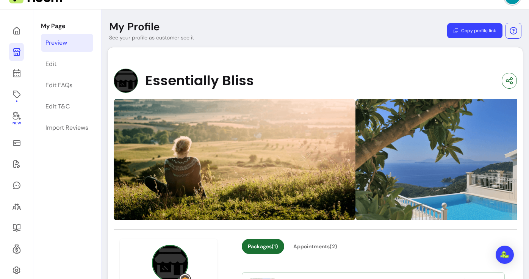
click at [190, 28] on div "My Profile" at bounding box center [151, 27] width 85 height 14
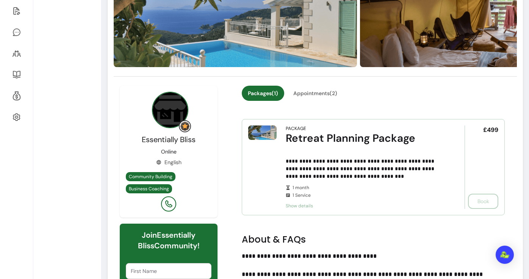
scroll to position [190, 0]
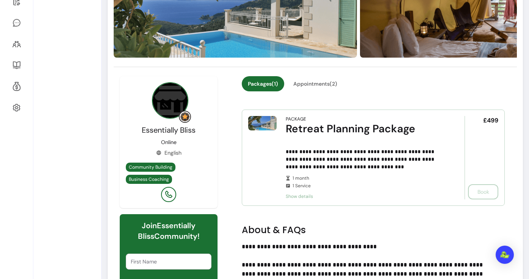
click at [331, 228] on h2 "About & FAQs" at bounding box center [373, 230] width 263 height 12
click at [352, 222] on div "**********" at bounding box center [373, 258] width 275 height 365
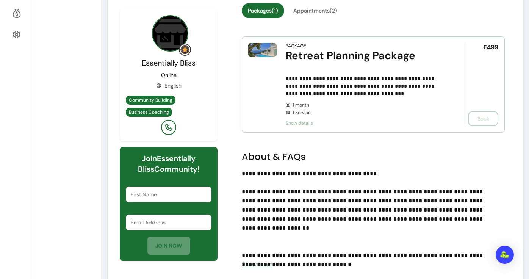
scroll to position [265, 0]
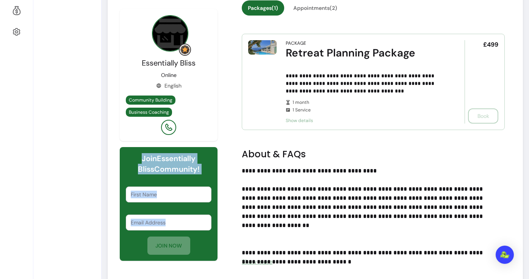
drag, startPoint x: 132, startPoint y: 160, endPoint x: 184, endPoint y: 229, distance: 86.4
click at [184, 229] on div "Join Essentially Bliss Community! First Name Email Address JOIN NOW" at bounding box center [169, 204] width 98 height 114
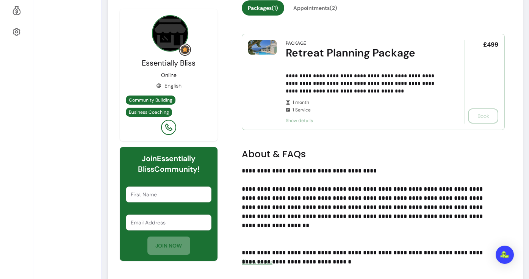
click at [206, 240] on div "JOIN NOW" at bounding box center [169, 246] width 86 height 18
click at [378, 176] on p "**********" at bounding box center [370, 211] width 257 height 91
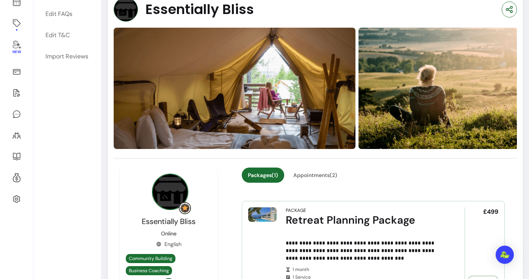
scroll to position [53, 0]
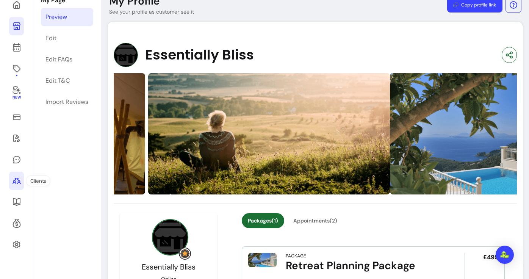
click at [21, 181] on icon at bounding box center [16, 180] width 9 height 9
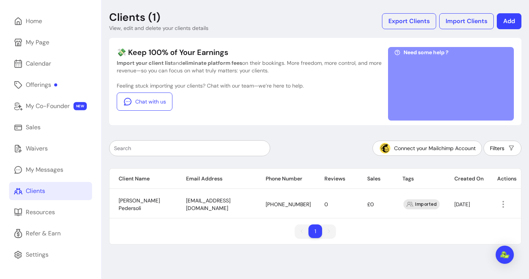
click at [345, 146] on div "Connect your Mailchimp Account Filters" at bounding box center [315, 148] width 413 height 16
click at [355, 150] on div "Connect your Mailchimp Account Filters" at bounding box center [315, 148] width 413 height 16
click at [505, 206] on icon "button" at bounding box center [503, 204] width 9 height 9
click at [478, 220] on span "Amend" at bounding box center [474, 222] width 55 height 8
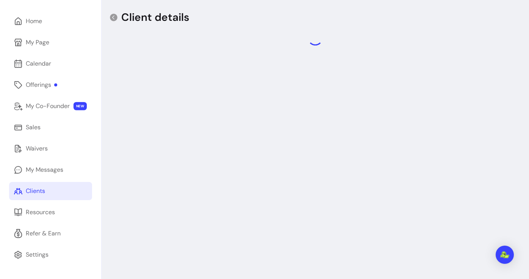
select select "******"
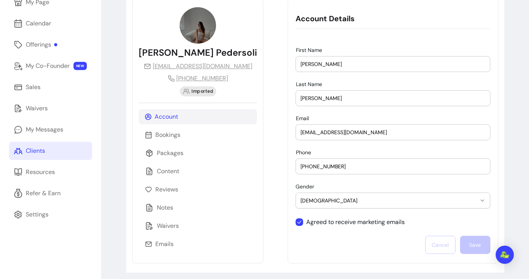
scroll to position [81, 0]
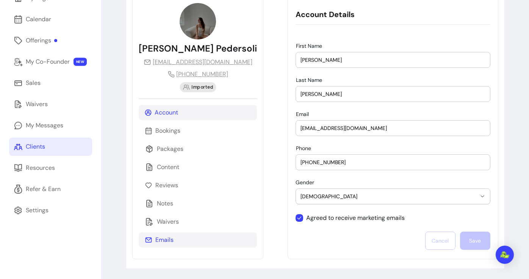
click at [206, 235] on div "Emails" at bounding box center [198, 239] width 118 height 15
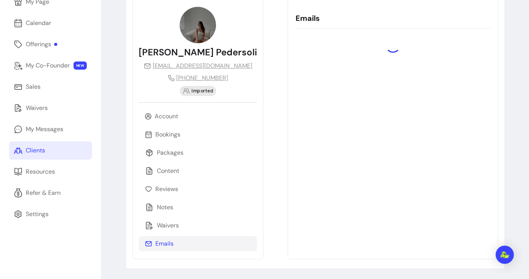
scroll to position [77, 0]
click at [210, 228] on div "Waivers" at bounding box center [198, 225] width 118 height 15
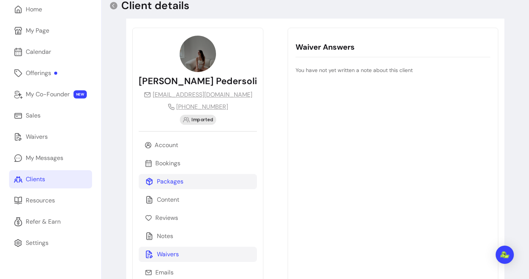
scroll to position [39, 0]
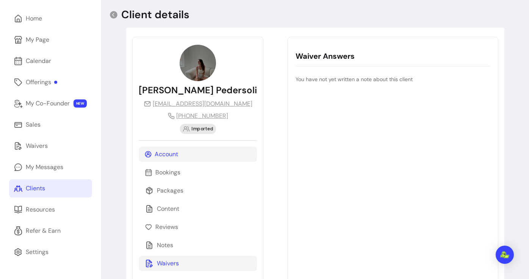
click at [223, 148] on div "Account" at bounding box center [198, 154] width 118 height 15
select select "******"
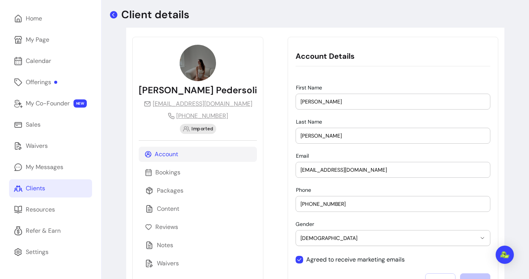
click at [111, 16] on icon at bounding box center [114, 15] width 8 height 8
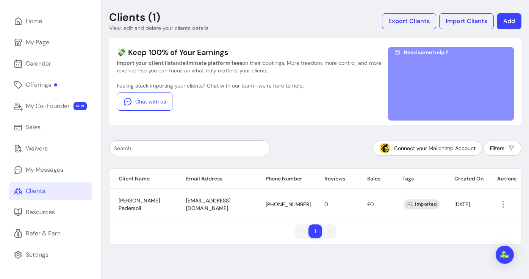
scroll to position [36, 0]
click at [334, 19] on header "Clients (1) View, edit and delete your clients details Export Clients Import Cl…" at bounding box center [315, 21] width 413 height 21
click at [62, 213] on link "Resources" at bounding box center [50, 212] width 83 height 18
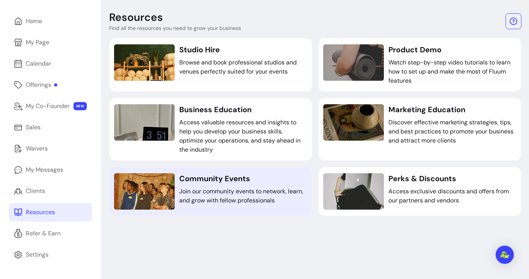
click at [224, 190] on p "Join our community events to network, learn, and grow with fellow professionals" at bounding box center [243, 196] width 128 height 18
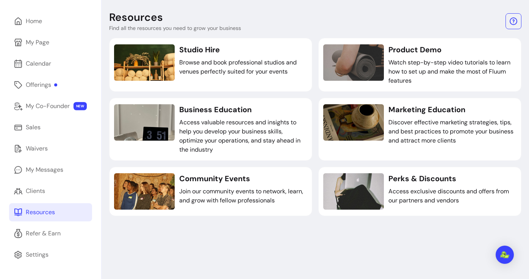
click at [217, 264] on div "Resources Find all the resources you need to grow your business Studio Hire Bro…" at bounding box center [316, 139] width 428 height 279
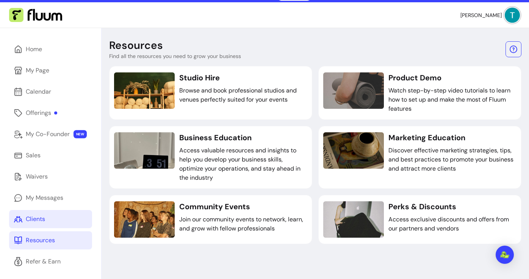
click at [56, 220] on link "Clients" at bounding box center [50, 219] width 83 height 18
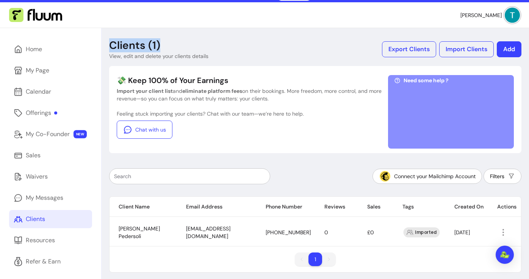
drag, startPoint x: 111, startPoint y: 38, endPoint x: 169, endPoint y: 42, distance: 58.5
click at [171, 42] on div "Clients (1)" at bounding box center [158, 46] width 99 height 14
click at [169, 42] on div "Clients (1)" at bounding box center [158, 46] width 99 height 14
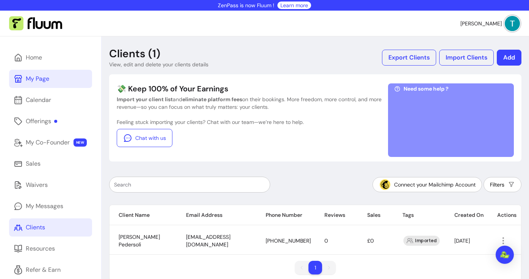
click at [75, 83] on link "My Page" at bounding box center [50, 79] width 83 height 18
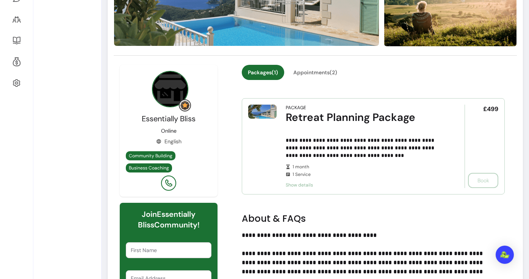
scroll to position [239, 0]
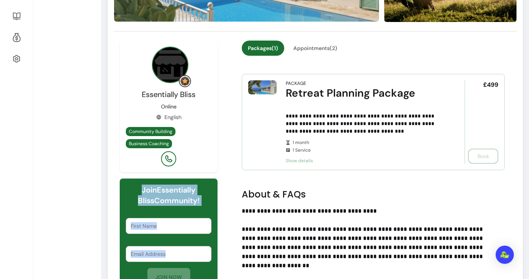
drag, startPoint x: 132, startPoint y: 189, endPoint x: 198, endPoint y: 255, distance: 93.9
click at [198, 255] on div "Join Essentially Bliss Community! First Name Email Address JOIN NOW" at bounding box center [169, 236] width 98 height 114
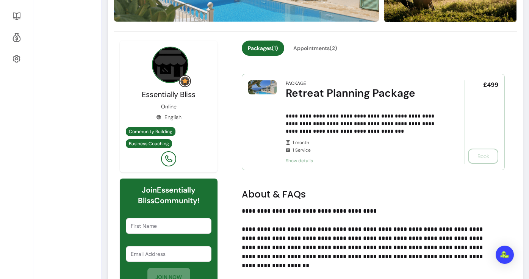
click at [225, 257] on div "**********" at bounding box center [315, 223] width 403 height 365
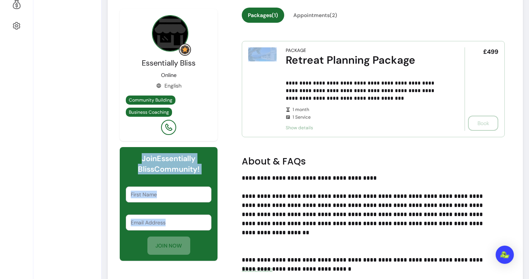
drag, startPoint x: 131, startPoint y: 155, endPoint x: 197, endPoint y: 248, distance: 114.6
click at [197, 248] on div "Join Essentially Bliss Community! First Name Email Address JOIN NOW" at bounding box center [169, 204] width 98 height 114
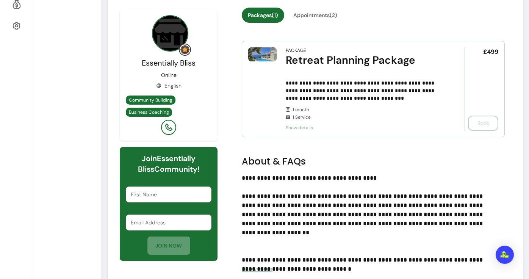
click at [220, 244] on div "**********" at bounding box center [315, 190] width 403 height 365
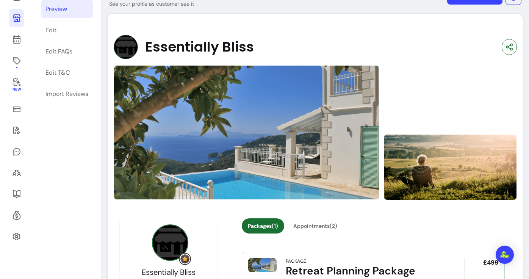
scroll to position [1, 0]
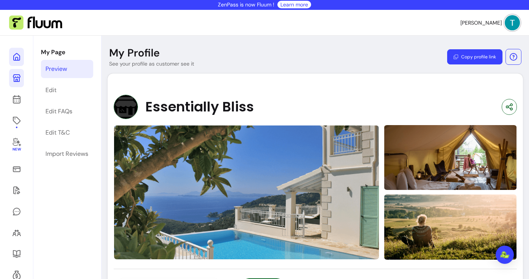
click at [22, 55] on link at bounding box center [16, 57] width 15 height 18
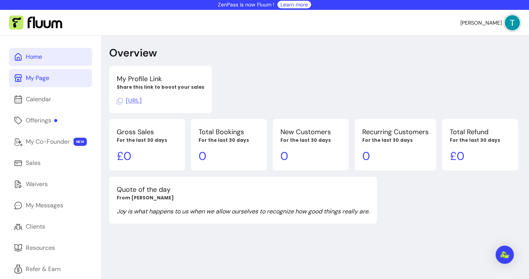
click at [38, 78] on div "My Page" at bounding box center [38, 78] width 24 height 9
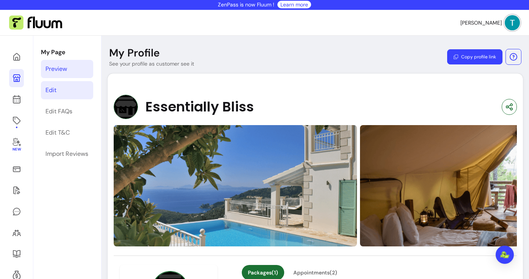
click at [63, 89] on link "Edit" at bounding box center [67, 90] width 52 height 18
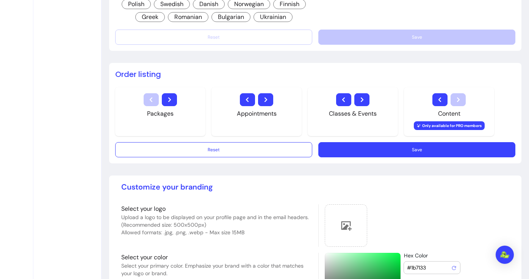
scroll to position [502, 0]
click at [249, 97] on icon "button" at bounding box center [247, 99] width 9 height 9
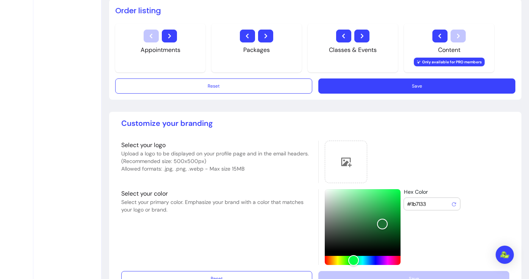
scroll to position [589, 0]
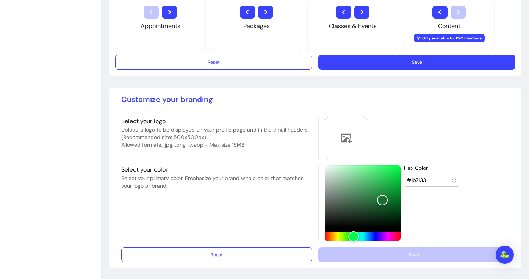
click at [418, 100] on p "Customize your branding" at bounding box center [315, 99] width 388 height 11
click at [440, 257] on div "Reset Save" at bounding box center [315, 254] width 388 height 15
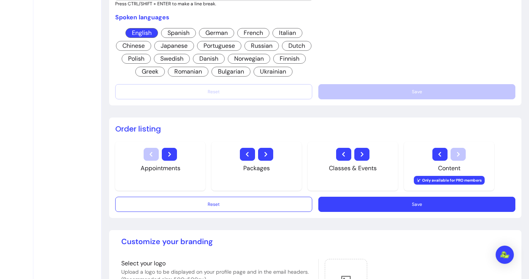
scroll to position [399, 0]
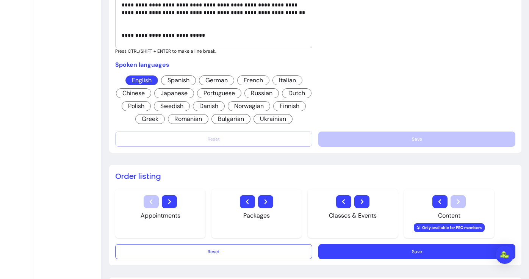
click at [466, 249] on button "Save" at bounding box center [417, 251] width 197 height 15
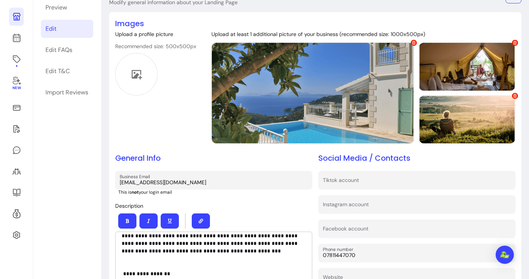
scroll to position [0, 0]
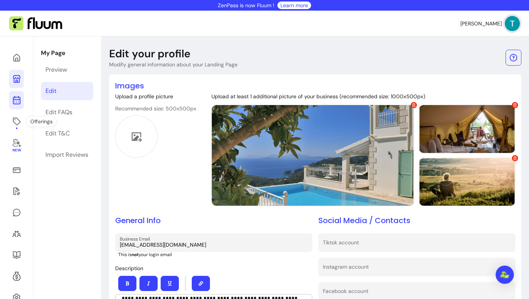
click at [19, 104] on icon at bounding box center [16, 100] width 9 height 9
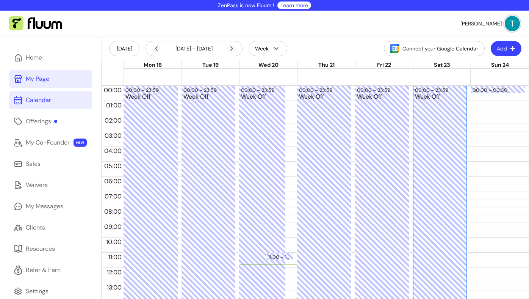
click at [440, 144] on div "Week Off" at bounding box center [440, 271] width 50 height 355
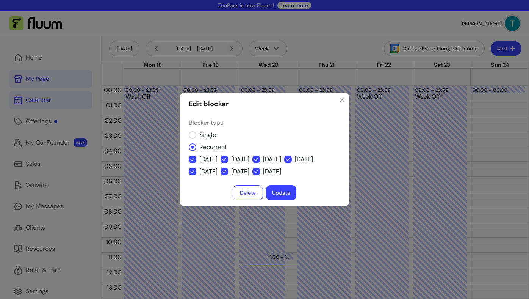
click at [277, 190] on button "Update" at bounding box center [281, 192] width 30 height 15
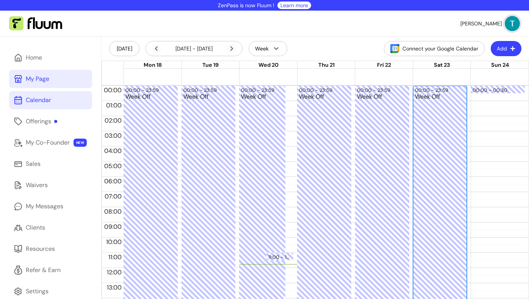
click at [449, 157] on div "Week Off" at bounding box center [440, 271] width 50 height 355
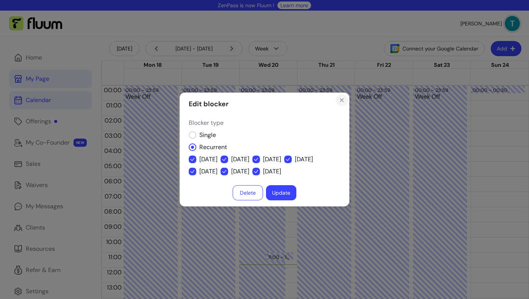
click at [342, 97] on icon "Close" at bounding box center [342, 100] width 6 height 6
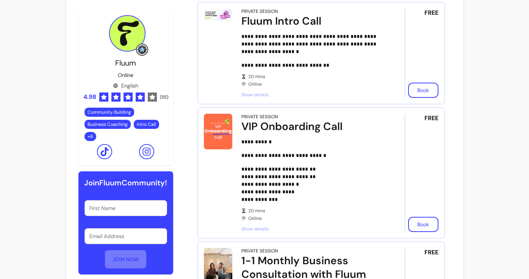
scroll to position [236, 0]
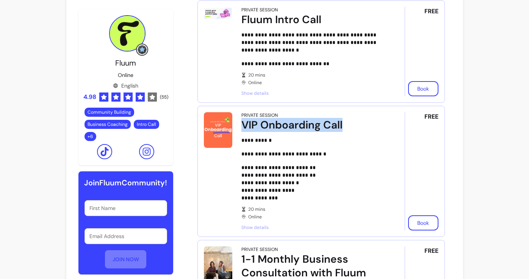
drag, startPoint x: 242, startPoint y: 124, endPoint x: 371, endPoint y: 124, distance: 129.3
click at [371, 124] on div "VIP Onboarding Call" at bounding box center [313, 125] width 142 height 14
click at [355, 129] on div "VIP Onboarding Call" at bounding box center [313, 125] width 142 height 14
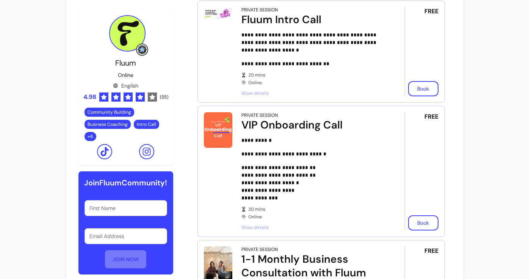
click at [355, 132] on div "**********" at bounding box center [313, 171] width 142 height 118
click at [357, 162] on div "**********" at bounding box center [313, 169] width 142 height 65
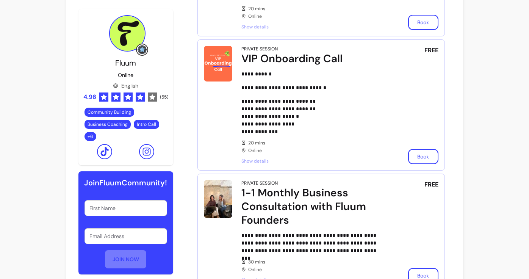
scroll to position [73, 0]
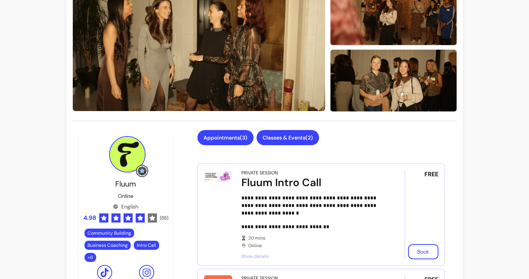
click at [286, 137] on button "Classes & Events ( 2 )" at bounding box center [288, 137] width 63 height 15
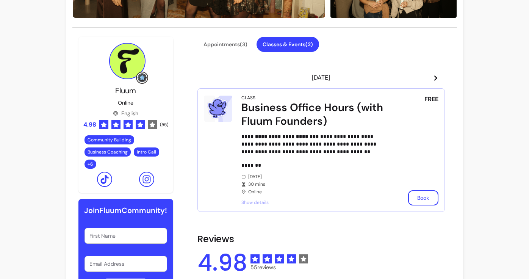
scroll to position [165, 0]
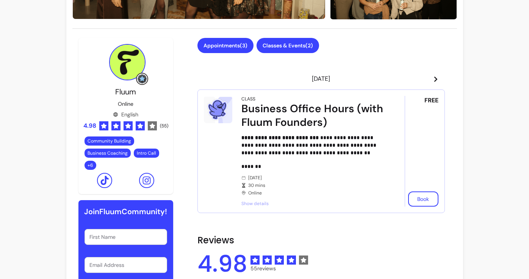
click at [242, 51] on button "Appointments ( 3 )" at bounding box center [226, 45] width 56 height 15
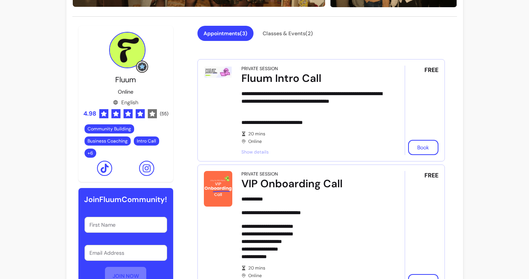
scroll to position [175, 0]
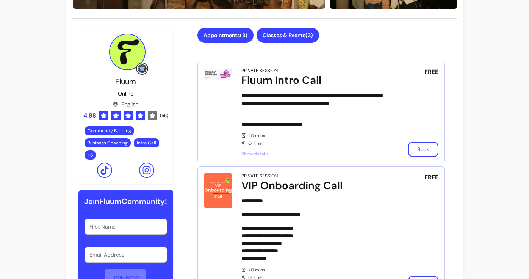
click at [288, 35] on button "Classes & Events ( 2 )" at bounding box center [288, 35] width 63 height 15
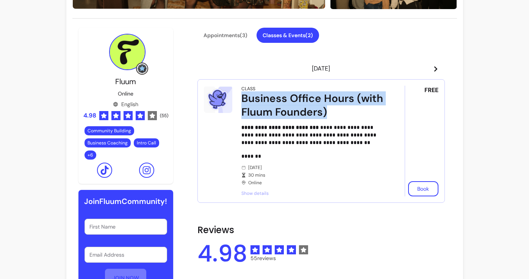
drag, startPoint x: 241, startPoint y: 100, endPoint x: 342, endPoint y: 119, distance: 103.0
click at [342, 119] on div "Business Office Hours (with Fluum Founders)" at bounding box center [313, 105] width 142 height 27
click at [267, 60] on div "**********" at bounding box center [322, 117] width 248 height 178
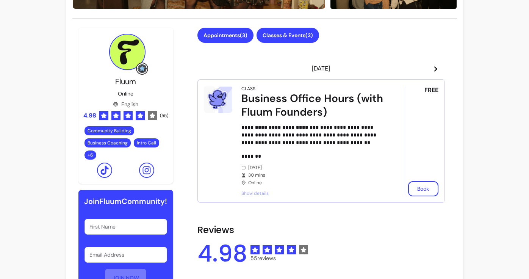
click at [229, 34] on button "Appointments ( 3 )" at bounding box center [226, 35] width 56 height 15
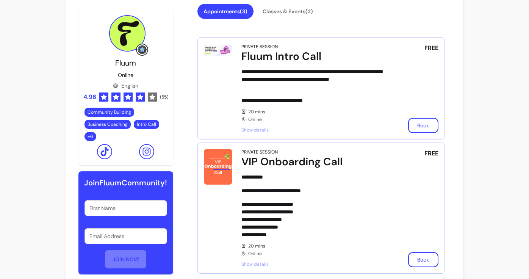
scroll to position [221, 0]
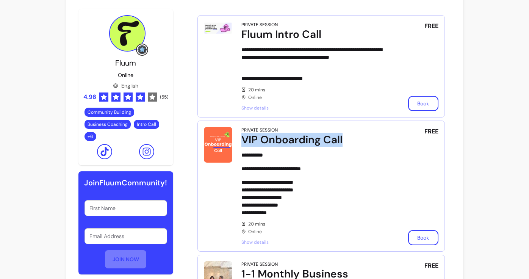
drag, startPoint x: 240, startPoint y: 139, endPoint x: 374, endPoint y: 140, distance: 134.2
click at [375, 140] on article "**********" at bounding box center [322, 186] width 248 height 131
click at [374, 140] on div "VIP Onboarding Call" at bounding box center [313, 140] width 142 height 14
drag, startPoint x: 240, startPoint y: 139, endPoint x: 358, endPoint y: 142, distance: 118.0
click at [358, 142] on article "**********" at bounding box center [322, 186] width 248 height 131
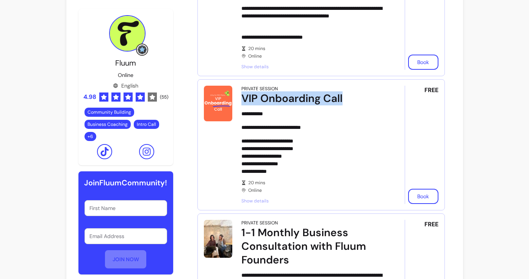
scroll to position [282, 0]
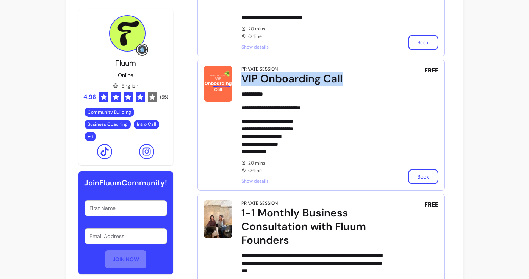
click at [358, 142] on p "**********" at bounding box center [313, 137] width 142 height 38
drag, startPoint x: 245, startPoint y: 81, endPoint x: 356, endPoint y: 80, distance: 110.7
click at [356, 80] on div "VIP Onboarding Call" at bounding box center [313, 79] width 142 height 14
drag, startPoint x: 356, startPoint y: 80, endPoint x: 242, endPoint y: 80, distance: 114.5
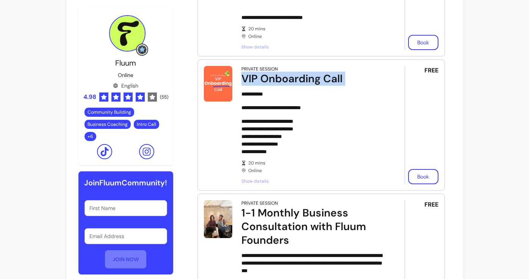
click at [242, 80] on div "VIP Onboarding Call" at bounding box center [313, 79] width 142 height 14
click at [272, 112] on div "**********" at bounding box center [313, 122] width 142 height 65
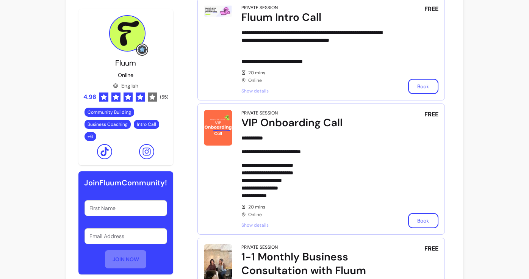
scroll to position [239, 0]
drag, startPoint x: 249, startPoint y: 124, endPoint x: 348, endPoint y: 124, distance: 98.6
click at [348, 124] on div "VIP Onboarding Call" at bounding box center [313, 123] width 142 height 14
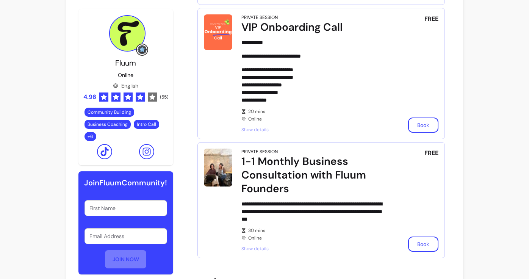
scroll to position [334, 0]
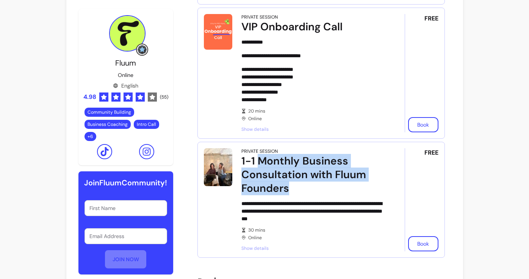
drag, startPoint x: 259, startPoint y: 161, endPoint x: 311, endPoint y: 183, distance: 56.8
click at [311, 184] on div "1-1 Monthly Business Consultation with Fluum Founders" at bounding box center [313, 174] width 142 height 41
click at [311, 183] on div "1-1 Monthly Business Consultation with Fluum Founders" at bounding box center [313, 174] width 142 height 41
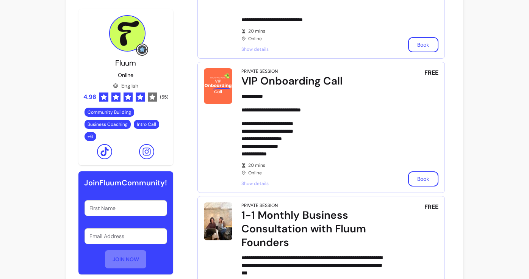
scroll to position [123, 0]
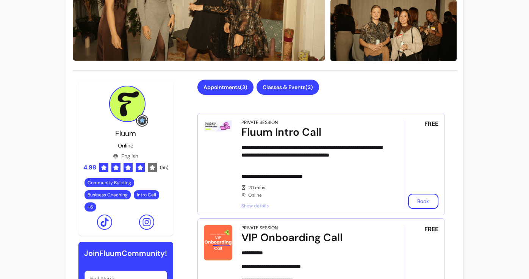
click at [301, 91] on button "Classes & Events ( 2 )" at bounding box center [288, 87] width 63 height 15
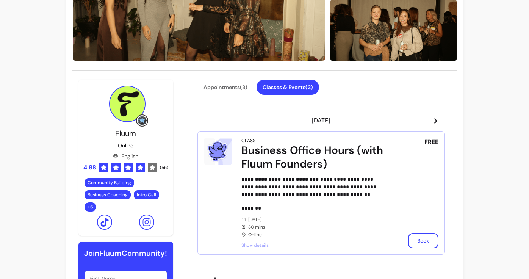
scroll to position [173, 0]
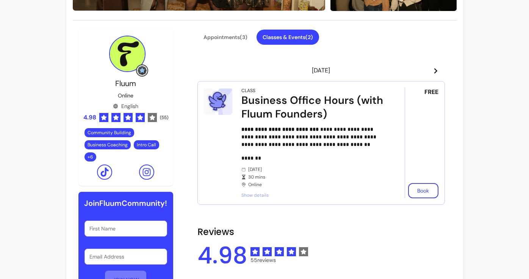
click at [436, 70] on icon at bounding box center [436, 71] width 6 height 6
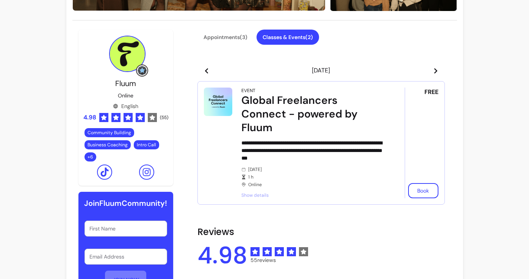
click at [433, 71] on icon at bounding box center [436, 71] width 6 height 6
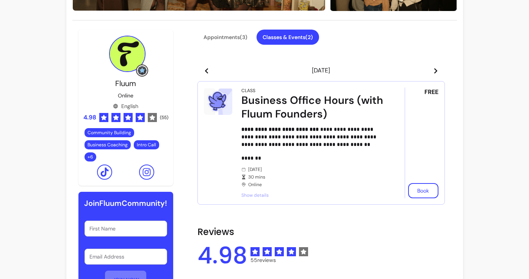
click at [209, 69] on header "[DATE]" at bounding box center [322, 70] width 248 height 15
click at [209, 70] on icon at bounding box center [207, 71] width 6 height 6
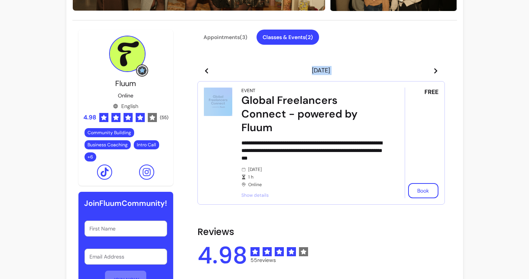
click at [209, 70] on icon at bounding box center [207, 71] width 6 height 6
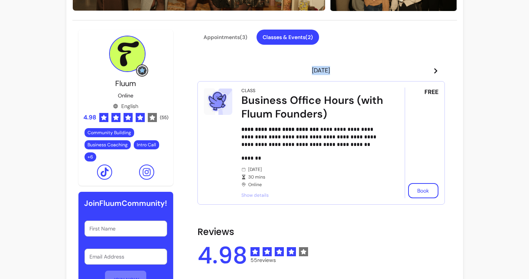
click at [268, 75] on header "[DATE]" at bounding box center [322, 70] width 248 height 15
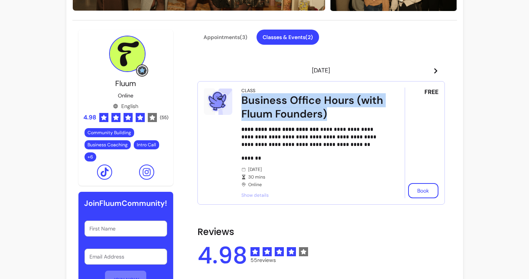
drag, startPoint x: 240, startPoint y: 106, endPoint x: 358, endPoint y: 119, distance: 118.0
click at [358, 119] on article "**********" at bounding box center [322, 143] width 248 height 124
click at [358, 119] on div "Business Office Hours (with Fluum Founders)" at bounding box center [313, 107] width 142 height 27
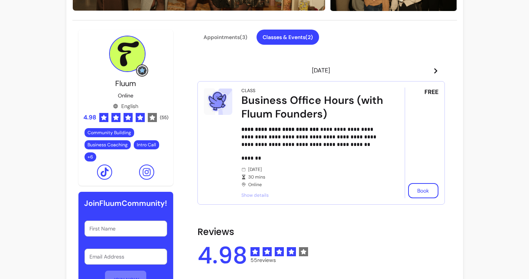
click at [362, 34] on div "Appointments ( 3 ) Classes & Events ( 2 )" at bounding box center [322, 42] width 248 height 24
click at [234, 64] on header "[DATE]" at bounding box center [322, 70] width 248 height 15
click at [242, 38] on button "Appointments ( 3 )" at bounding box center [226, 37] width 56 height 15
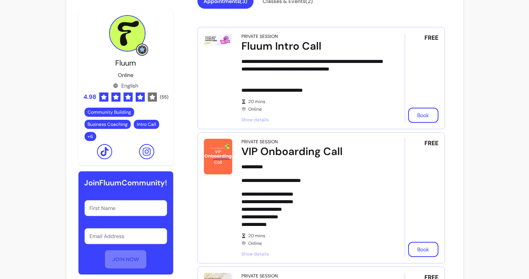
scroll to position [217, 0]
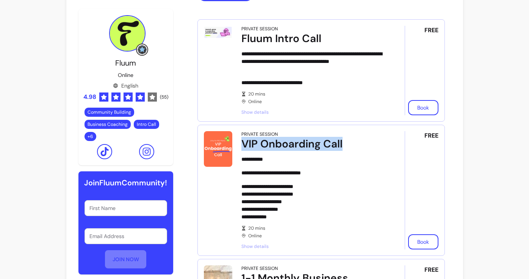
drag, startPoint x: 243, startPoint y: 144, endPoint x: 353, endPoint y: 144, distance: 110.0
click at [353, 144] on div "VIP Onboarding Call" at bounding box center [313, 144] width 142 height 14
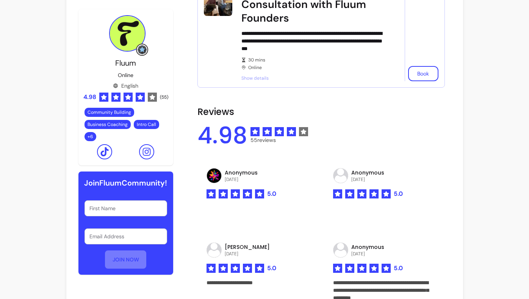
scroll to position [611, 0]
